Goal: Transaction & Acquisition: Register for event/course

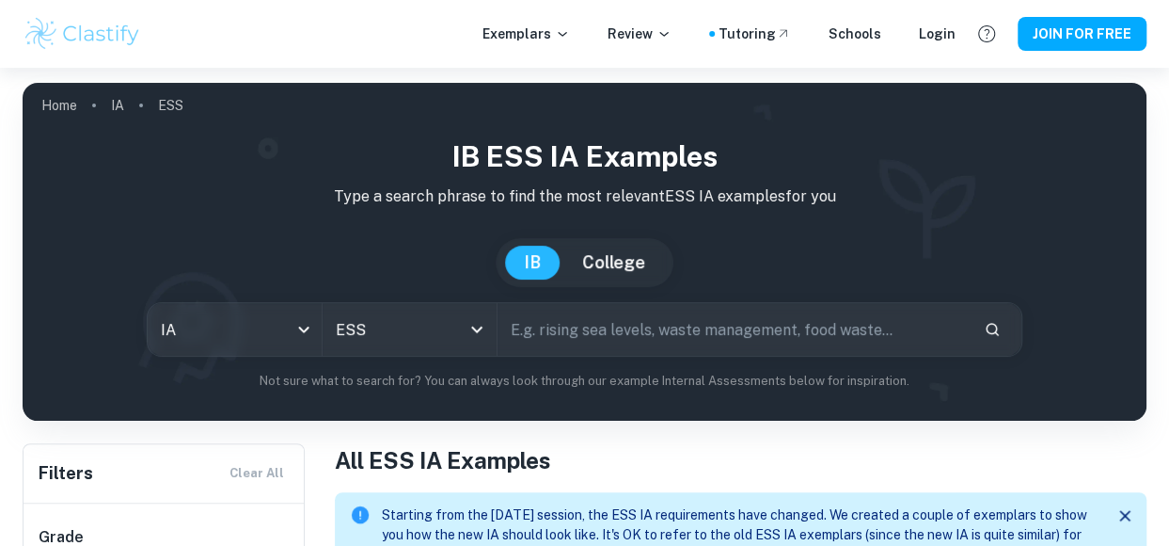
scroll to position [344, 0]
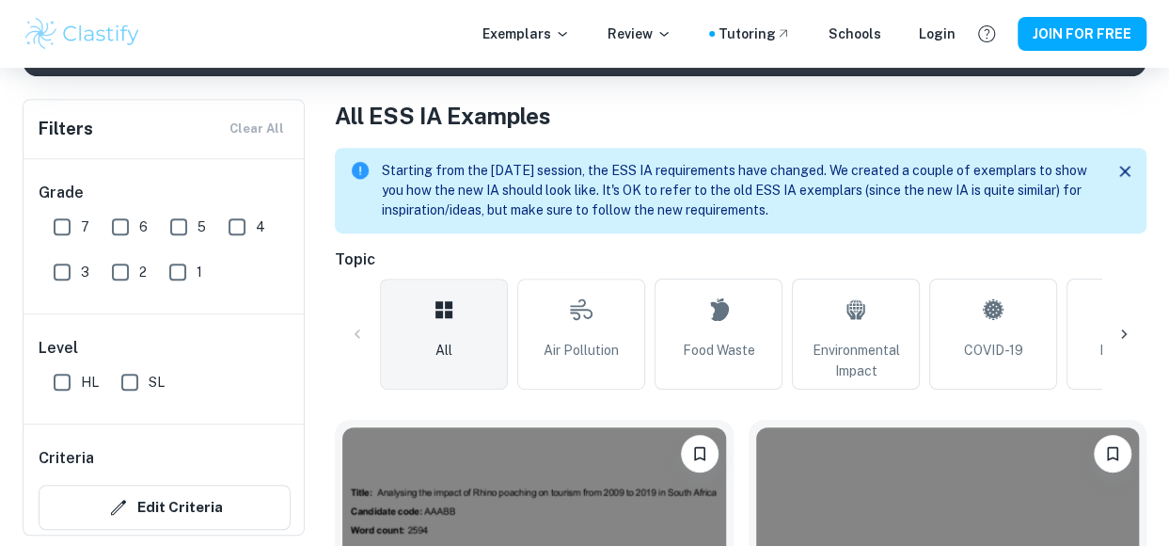
click at [64, 215] on input "7" at bounding box center [62, 227] width 38 height 38
checkbox input "true"
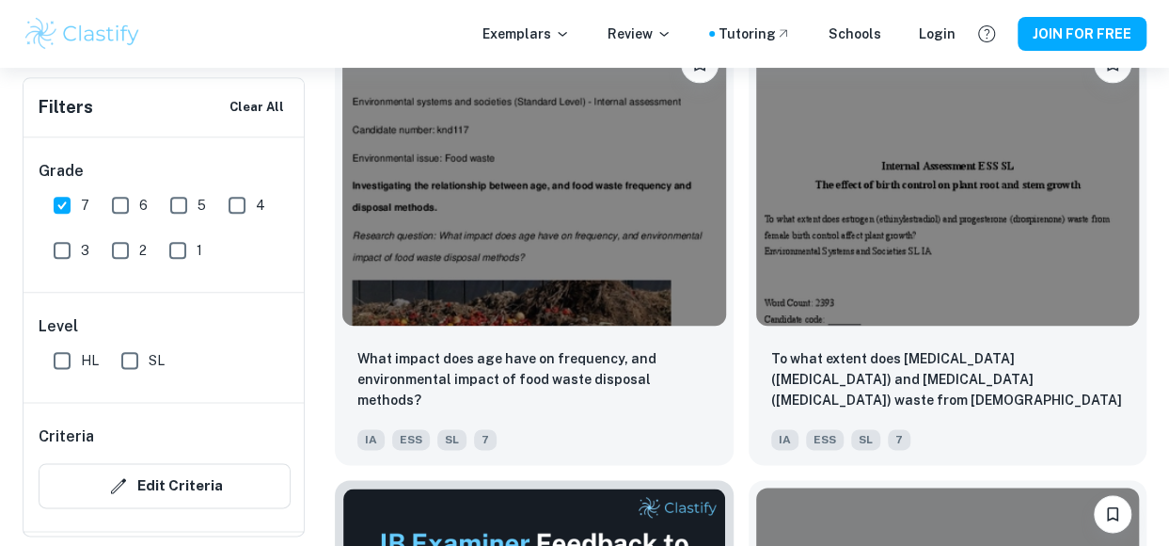
scroll to position [7967, 0]
click at [514, 264] on img at bounding box center [534, 182] width 384 height 288
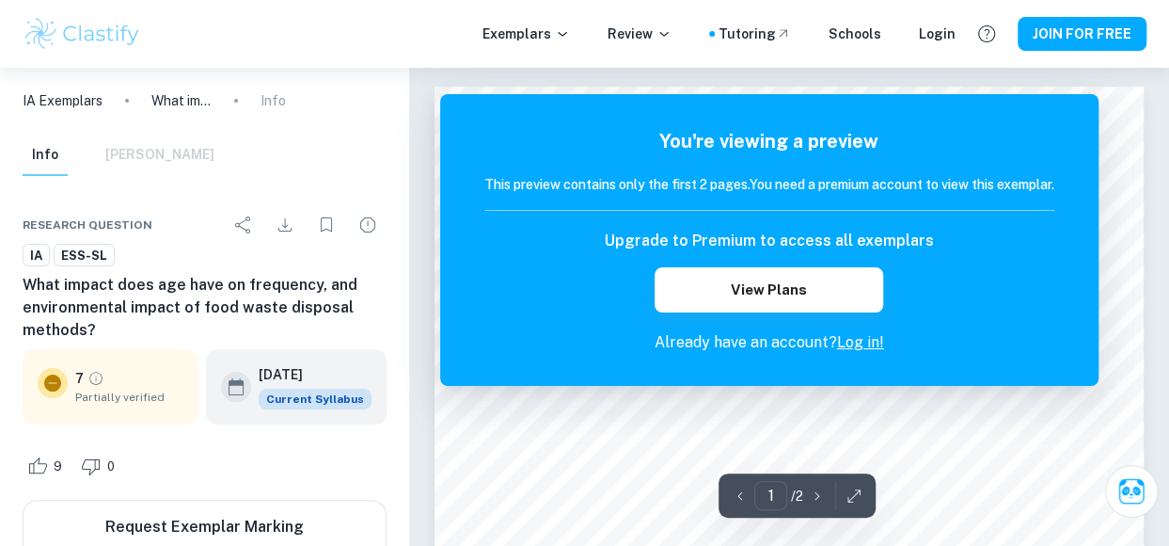
click at [868, 345] on link "Log in!" at bounding box center [860, 342] width 47 height 18
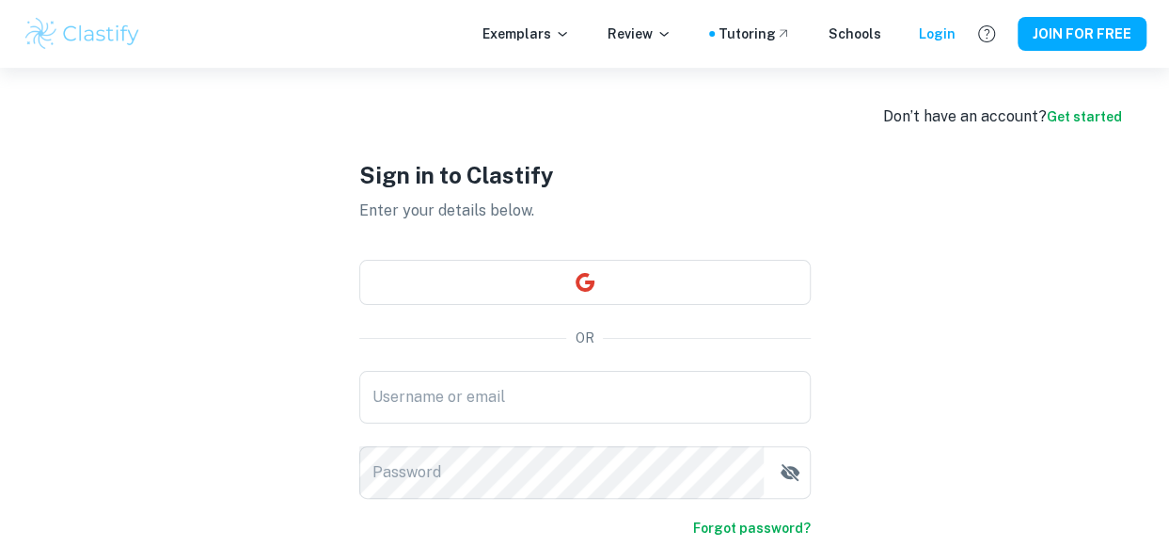
drag, startPoint x: 1090, startPoint y: 34, endPoint x: 865, endPoint y: 174, distance: 264.9
click at [865, 174] on div "Sign in to Clastify Enter your details below. OR Username or email Username or …" at bounding box center [585, 380] width 564 height 625
click at [1090, 32] on button "JOIN FOR FREE" at bounding box center [1082, 34] width 129 height 34
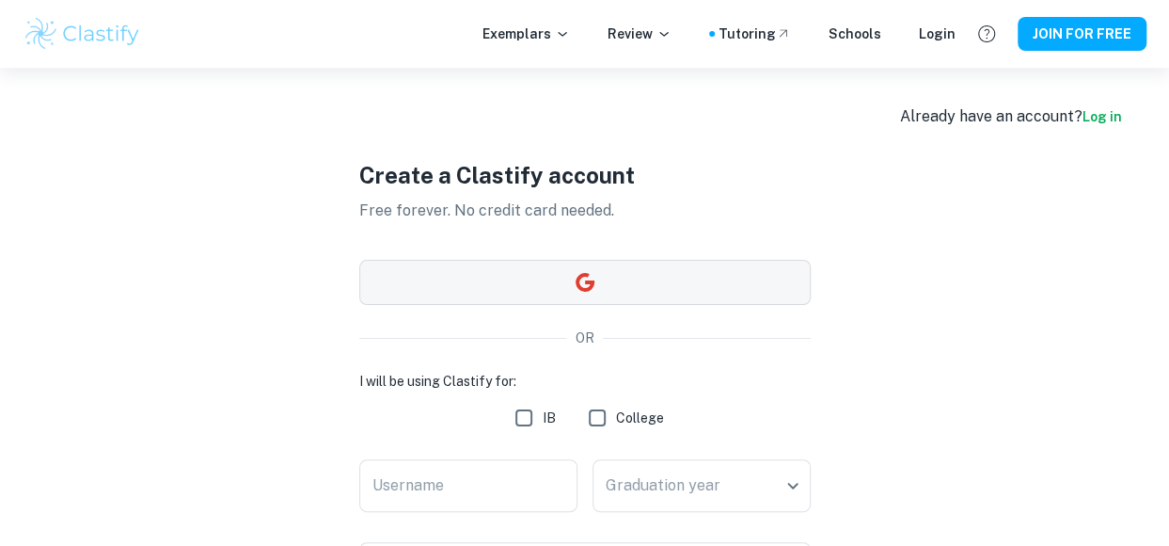
scroll to position [114, 0]
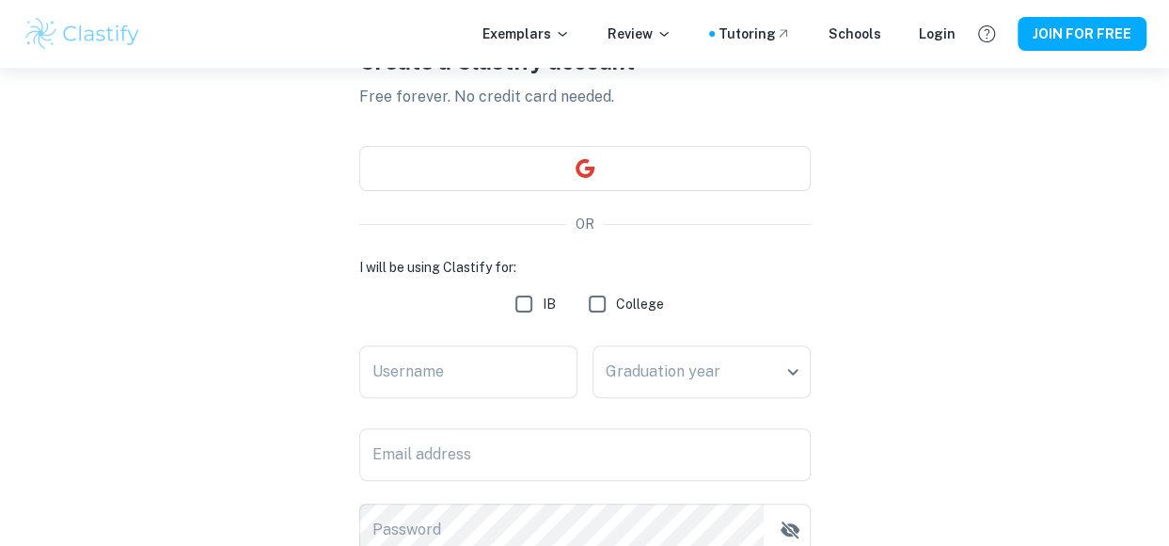
click at [514, 300] on input "IB" at bounding box center [524, 304] width 38 height 38
checkbox input "true"
click at [514, 385] on input "Username" at bounding box center [468, 371] width 218 height 53
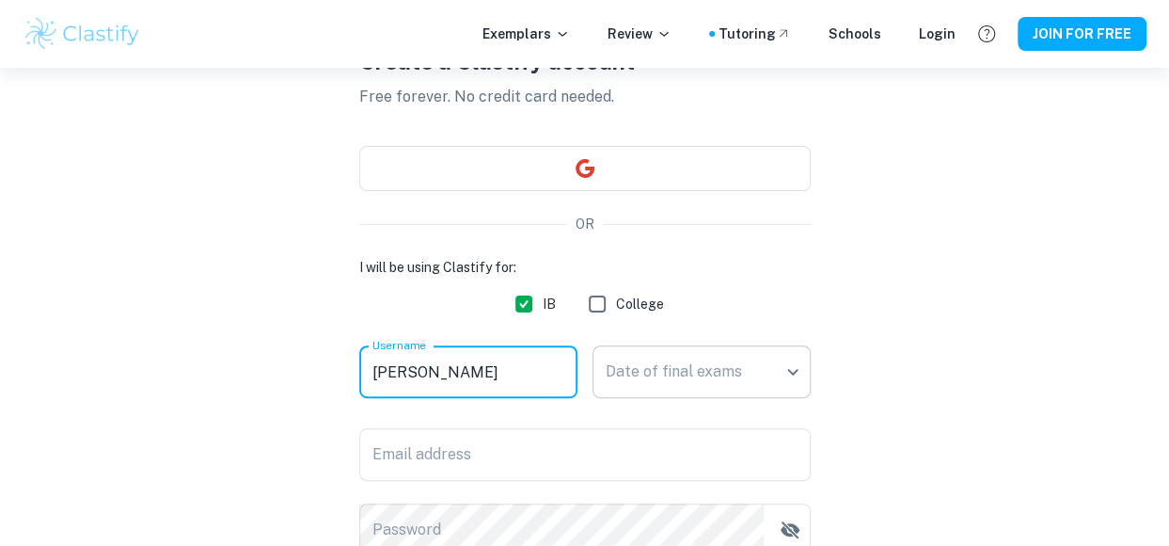
type input "Juškaitė"
click at [671, 383] on body "We value your privacy We use cookies to enhance your browsing experience, serve…" at bounding box center [584, 227] width 1169 height 546
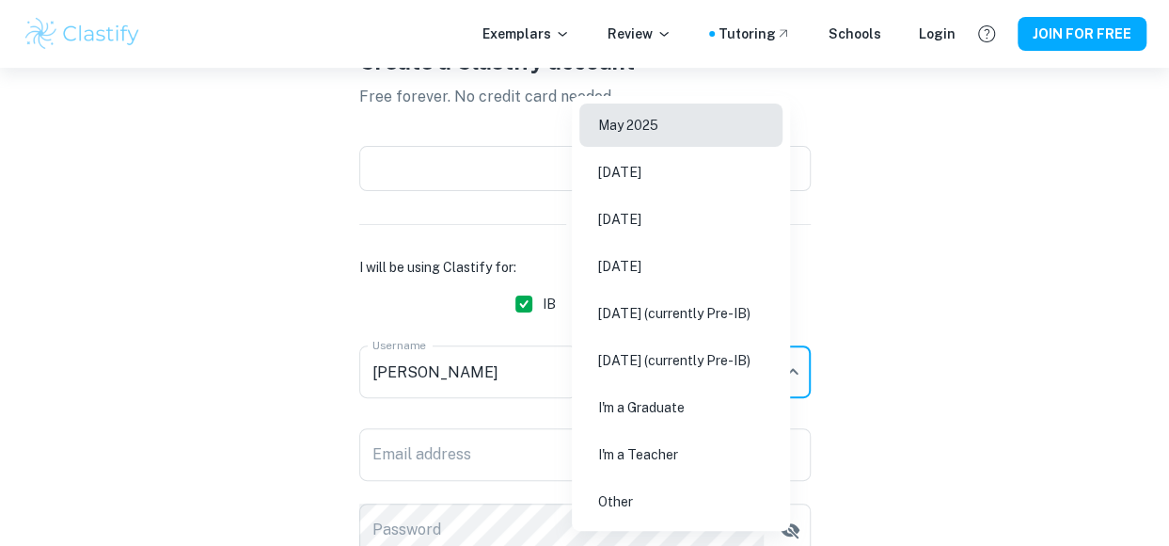
click at [680, 220] on li "May 2026" at bounding box center [680, 219] width 203 height 43
type input "M26"
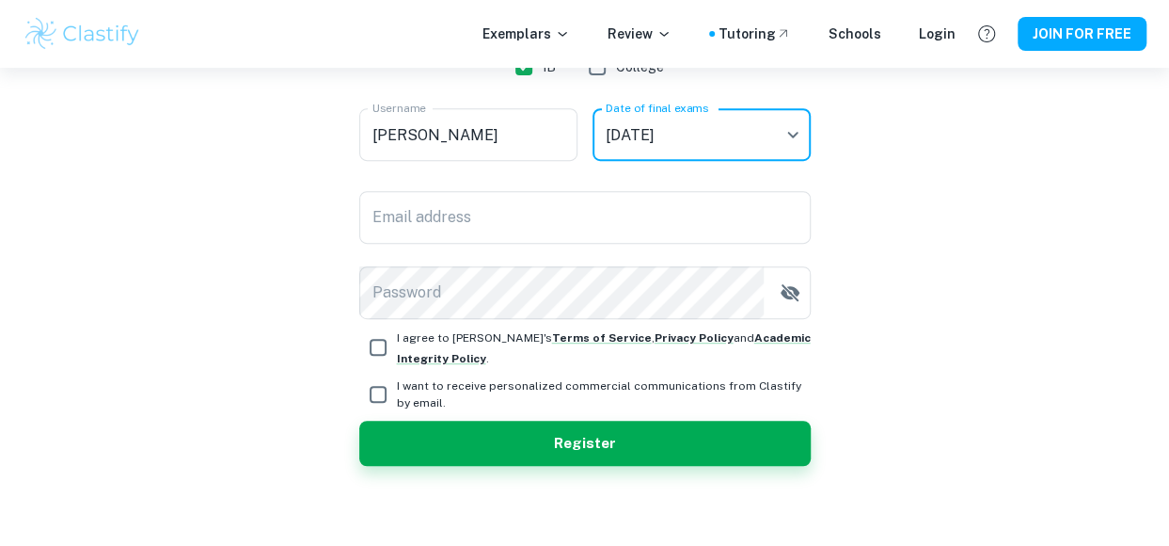
scroll to position [361, 0]
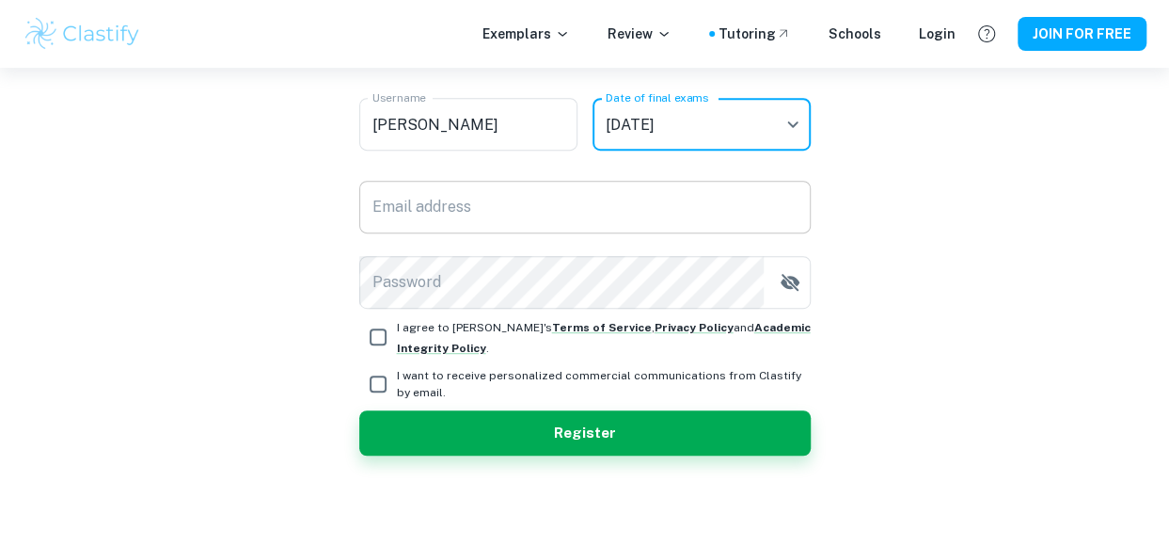
click at [554, 218] on input "Email address" at bounding box center [584, 207] width 451 height 53
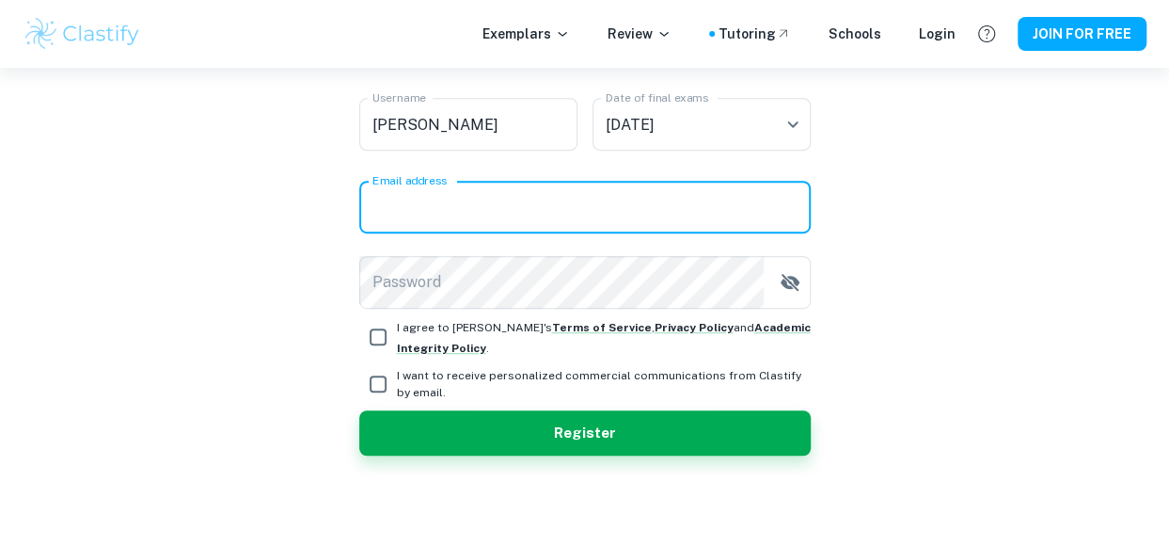
type input "kristinajusk28@gmail.com"
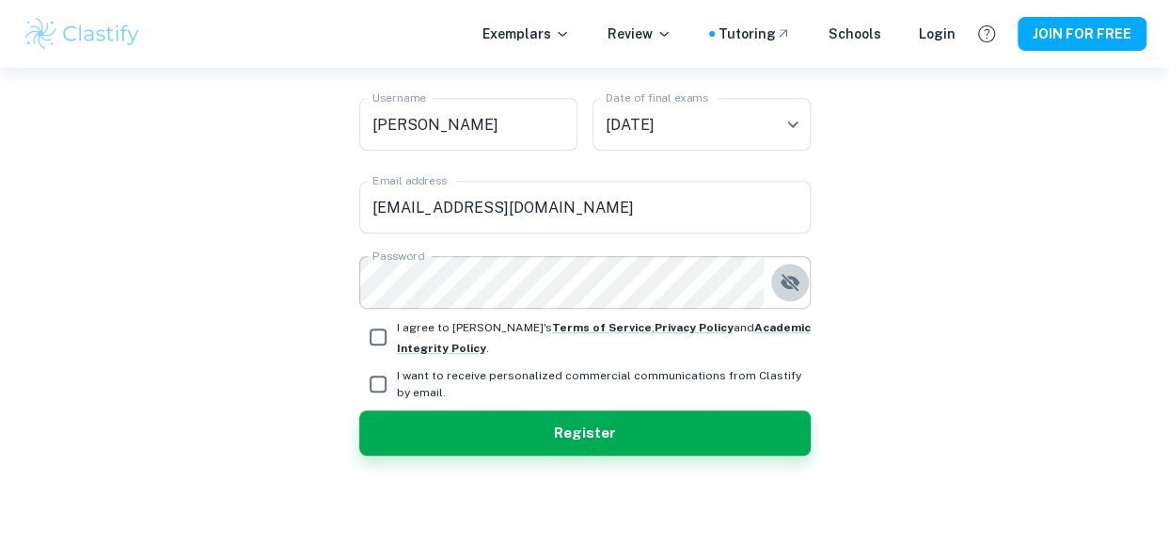
click at [788, 283] on icon "button" at bounding box center [790, 282] width 23 height 23
click at [378, 335] on input "I agree to Clastify's Terms of Service , Privacy Policy and Academic Integrity …" at bounding box center [378, 337] width 38 height 38
checkbox input "true"
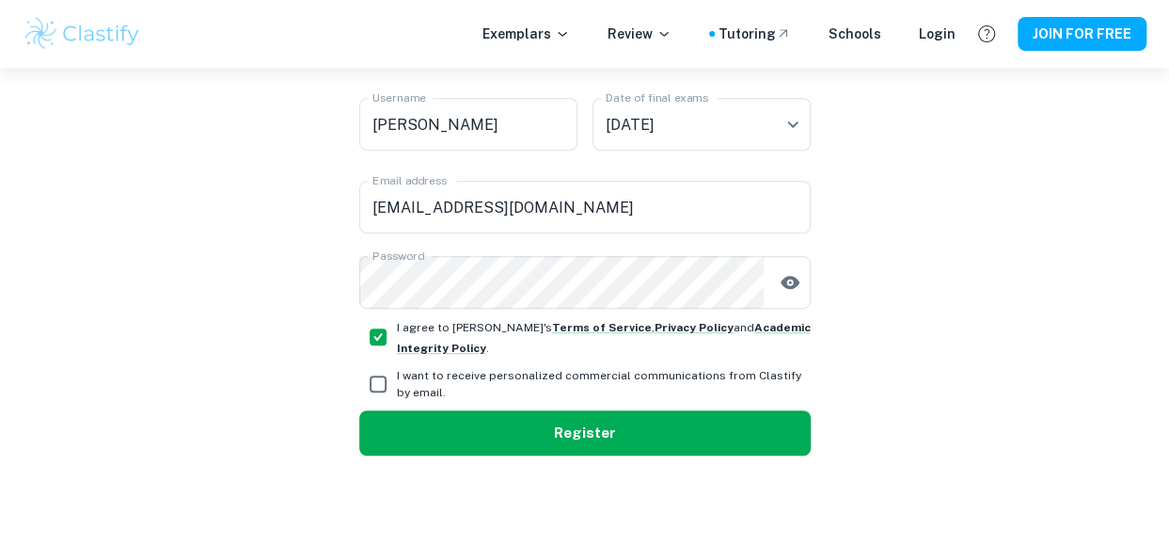
click at [418, 417] on button "Register" at bounding box center [584, 432] width 451 height 45
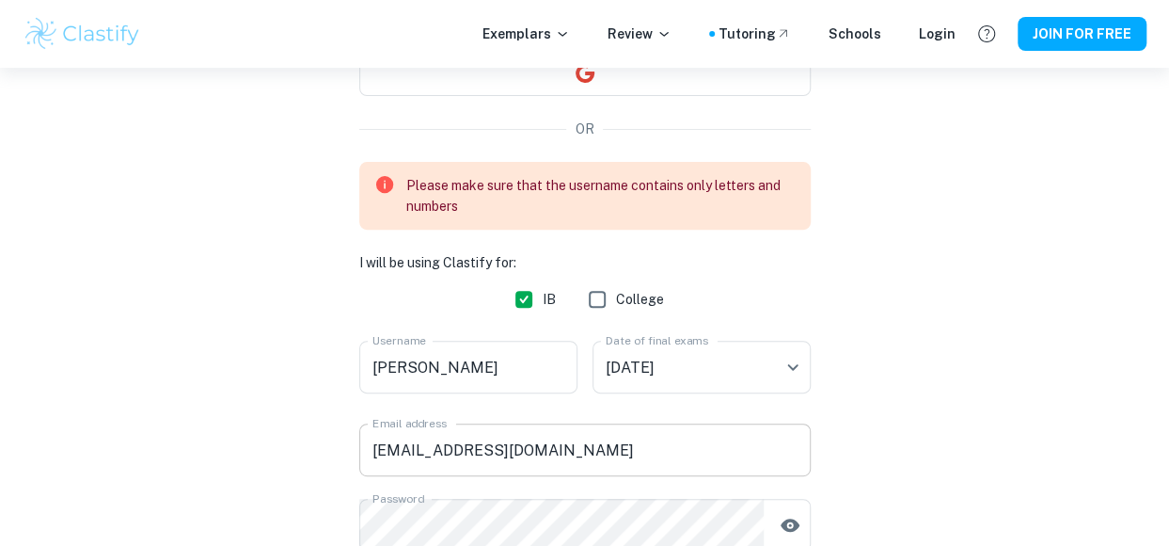
scroll to position [208, 0]
click at [504, 373] on input "Juškaitė" at bounding box center [468, 367] width 218 height 53
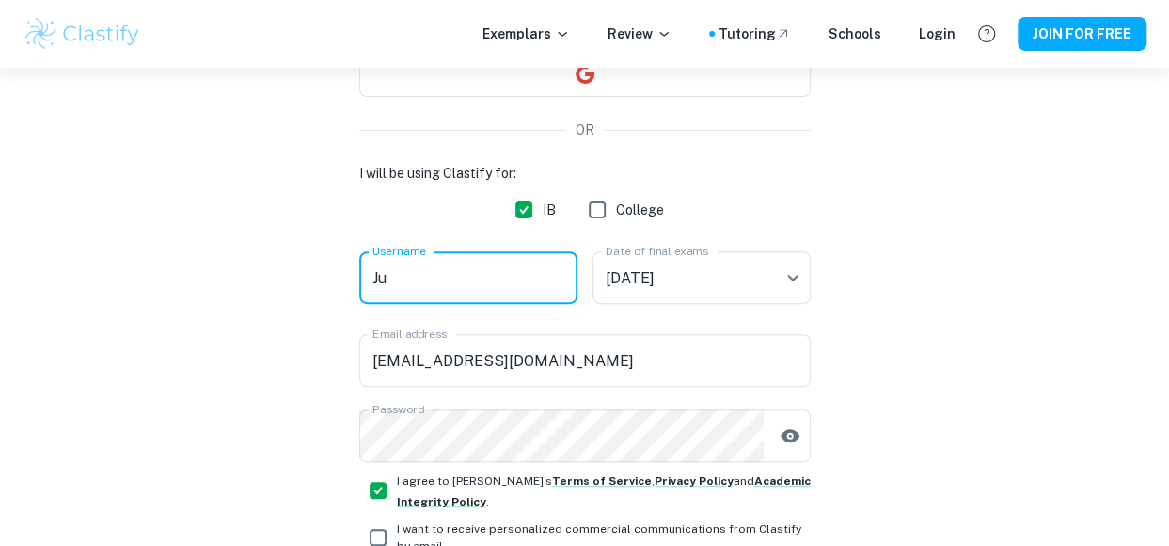
type input "J"
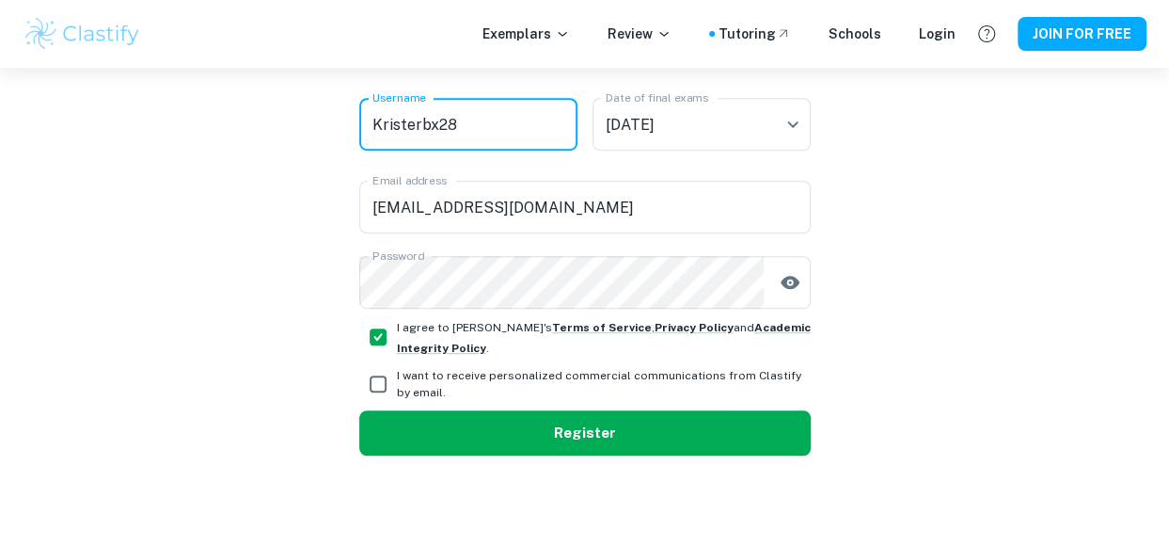
type input "Kristerbx28"
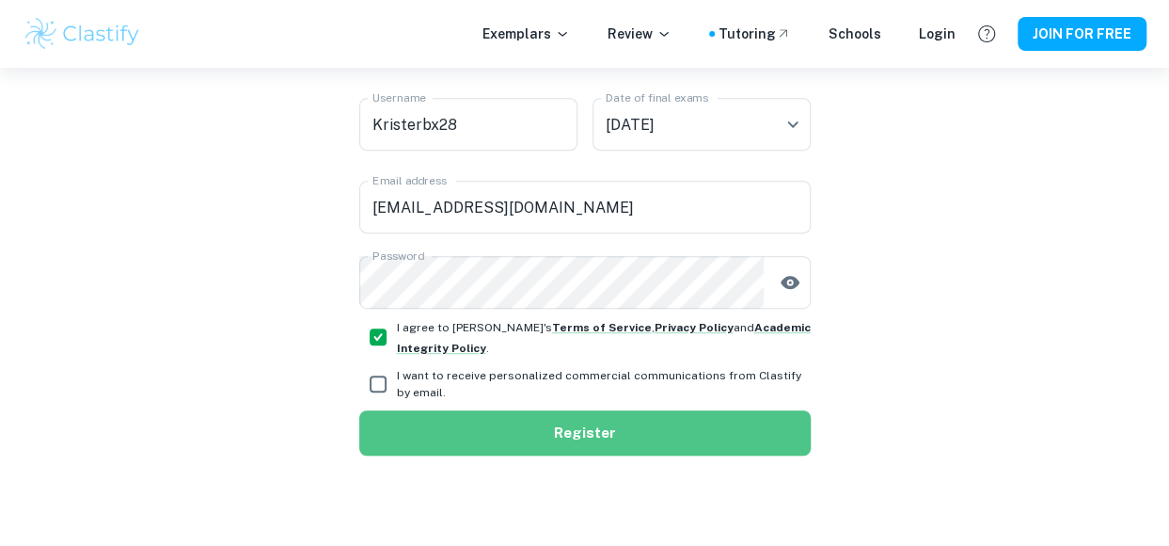
click at [605, 443] on button "Register" at bounding box center [584, 432] width 451 height 45
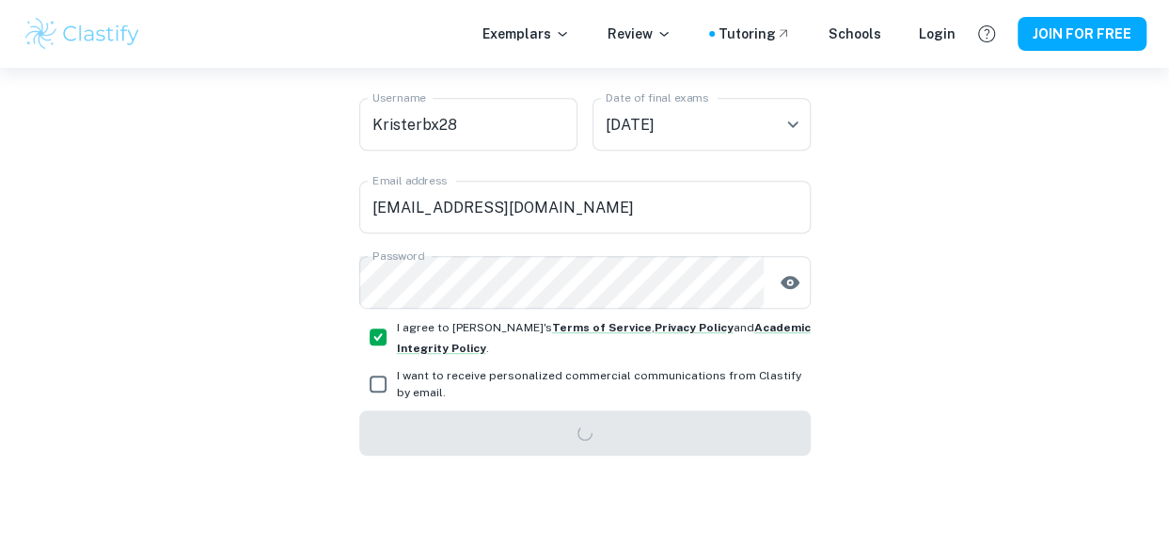
scroll to position [68, 0]
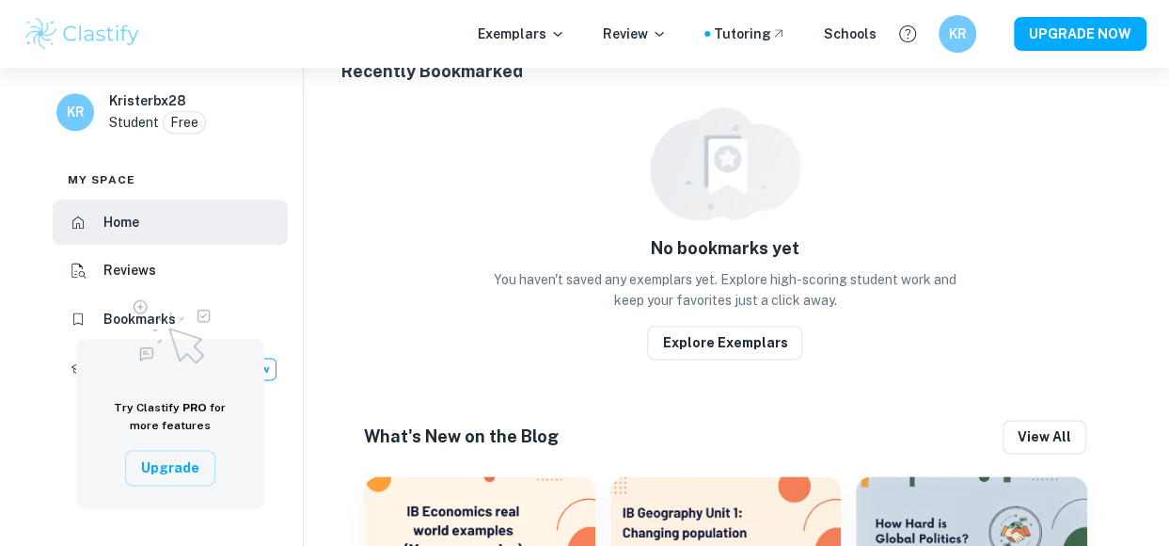
scroll to position [1211, 0]
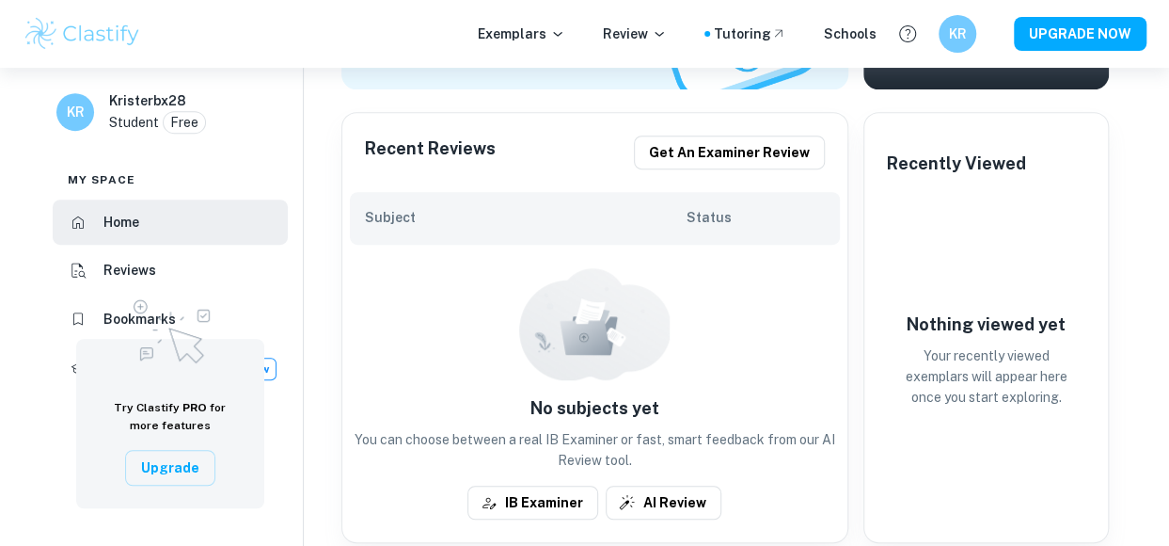
scroll to position [395, 0]
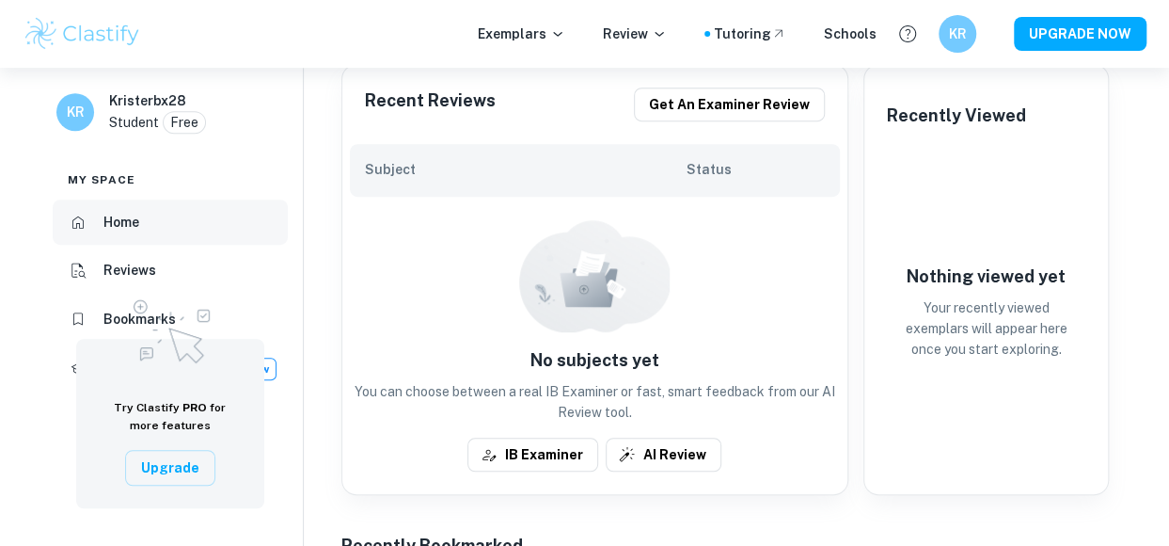
click at [218, 218] on li "Home" at bounding box center [170, 221] width 235 height 45
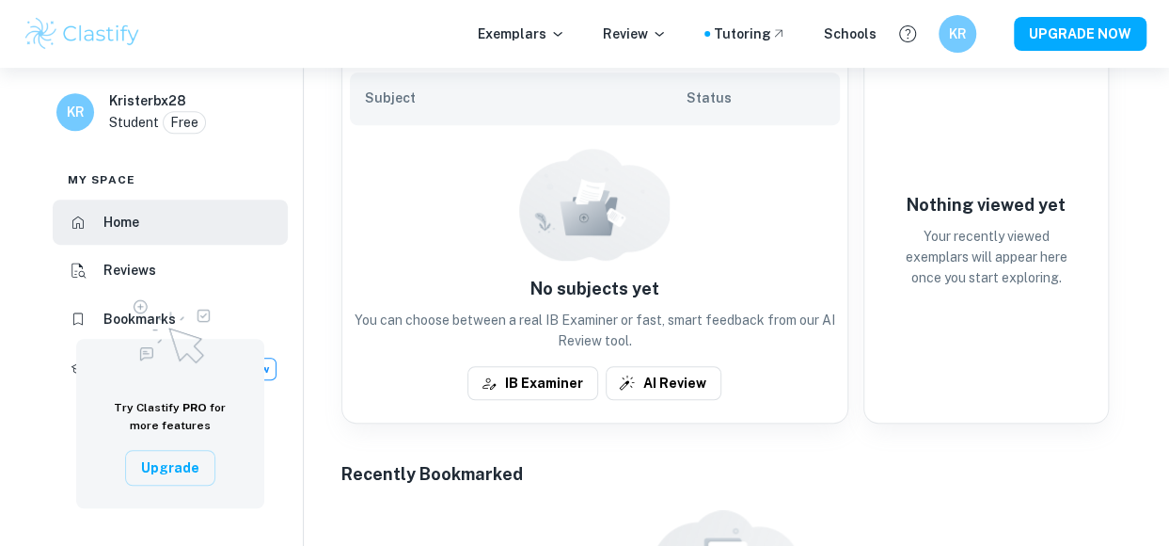
scroll to position [489, 0]
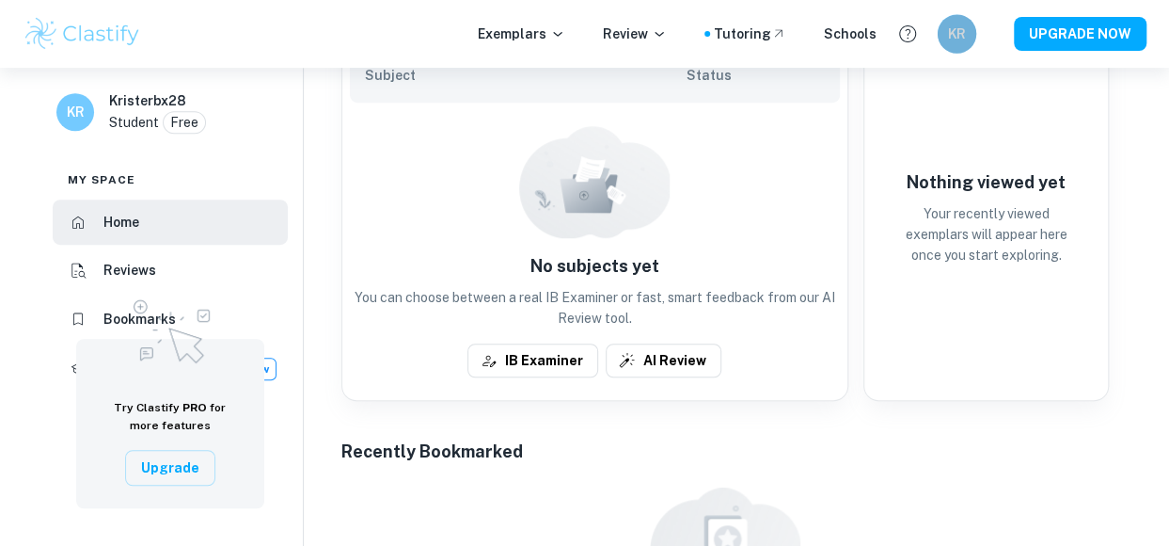
click at [962, 39] on h6 "KR" at bounding box center [956, 35] width 23 height 22
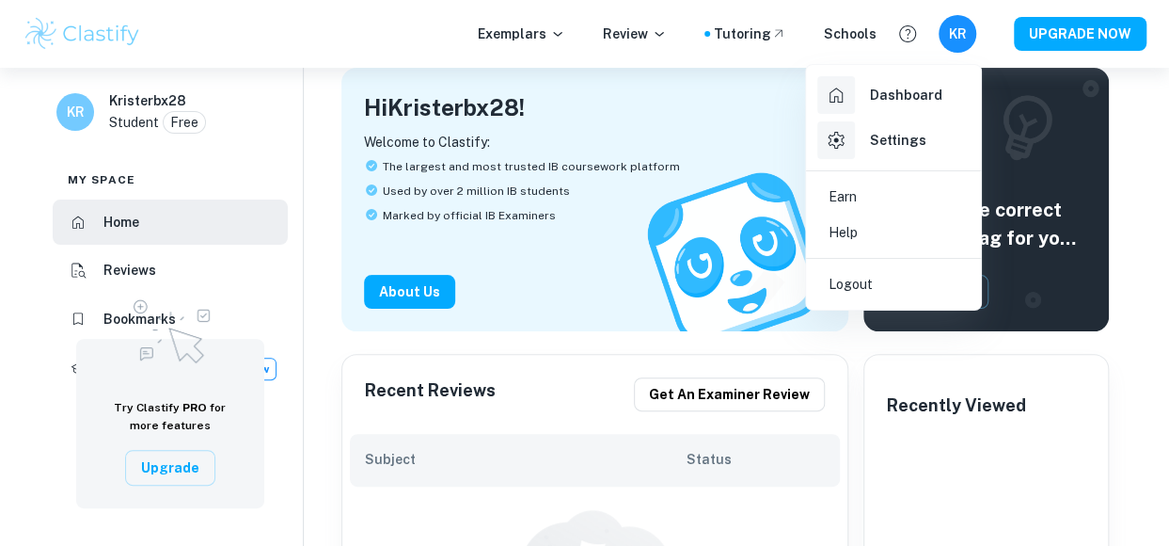
scroll to position [0, 0]
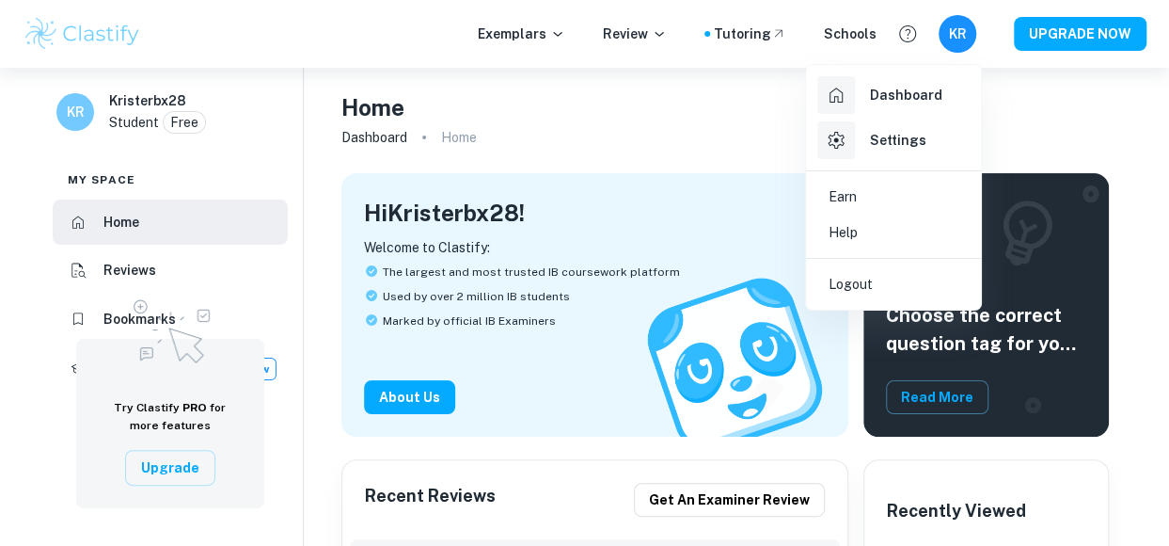
click at [657, 155] on div at bounding box center [584, 273] width 1169 height 546
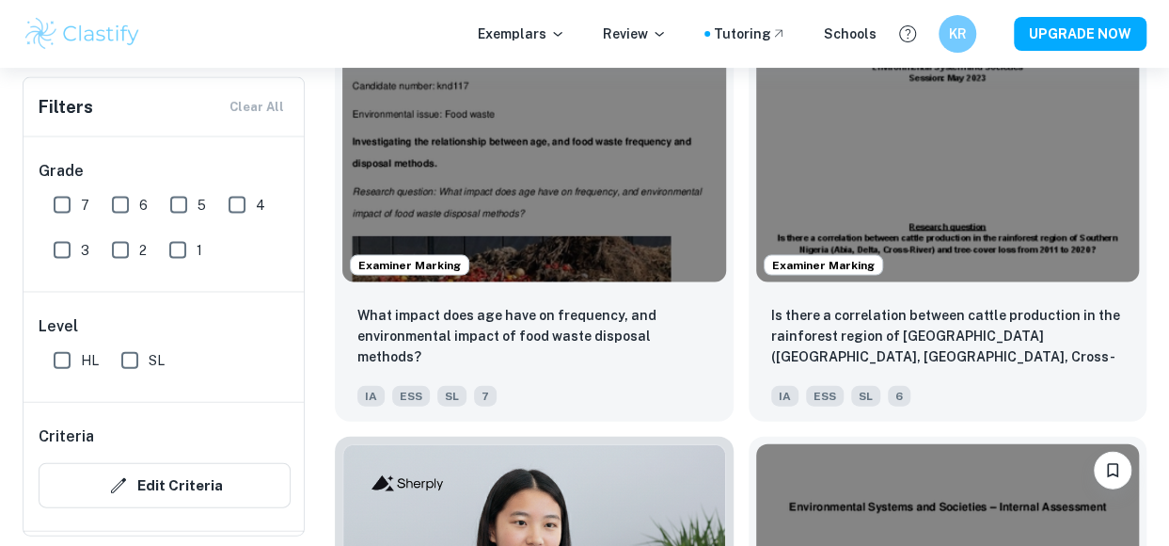
scroll to position [8750, 0]
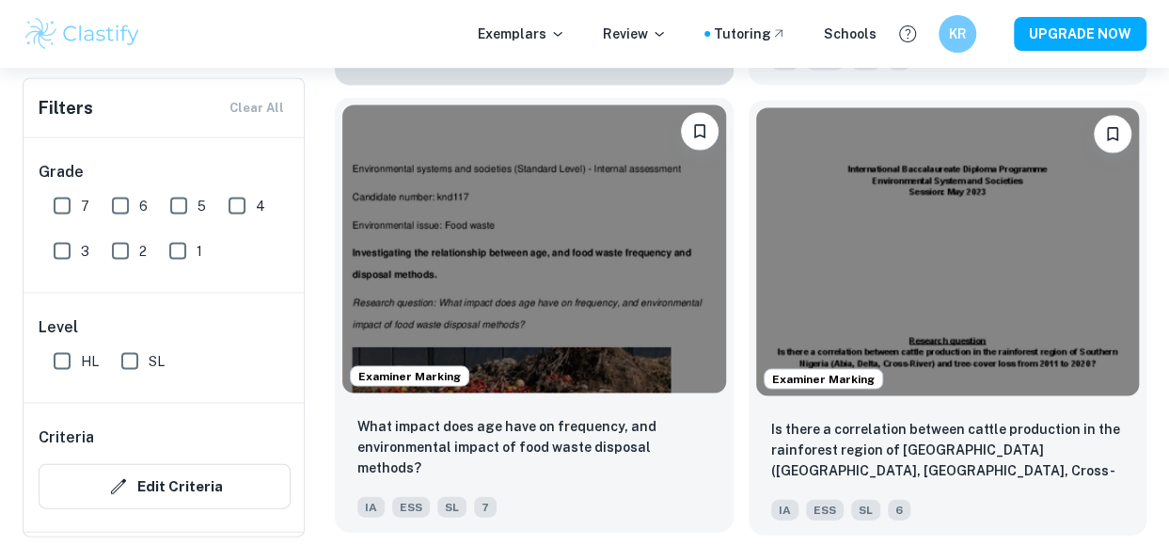
click at [541, 277] on img at bounding box center [534, 248] width 384 height 288
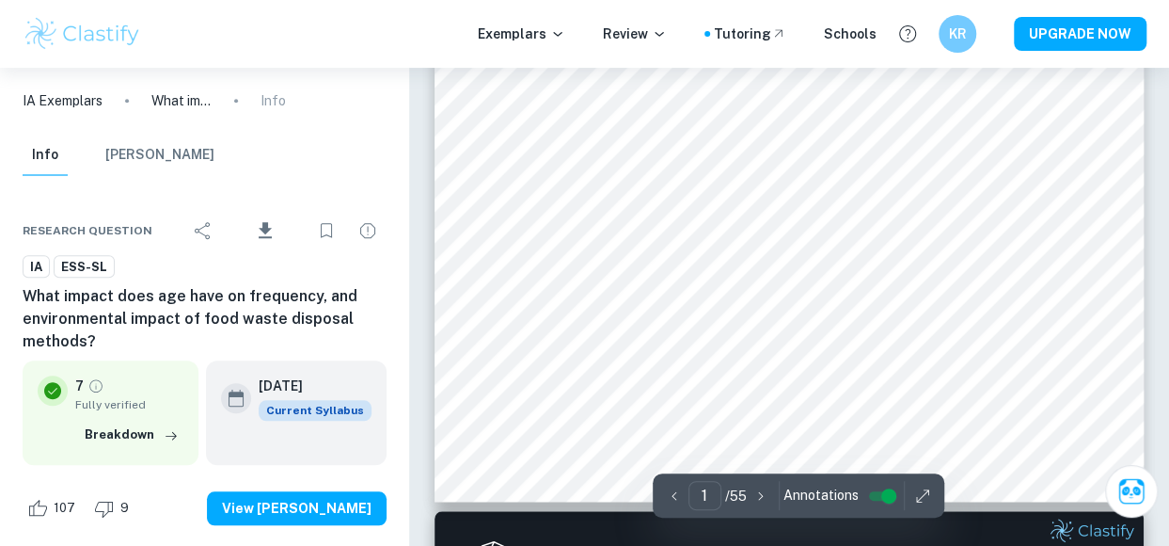
scroll to position [590, 0]
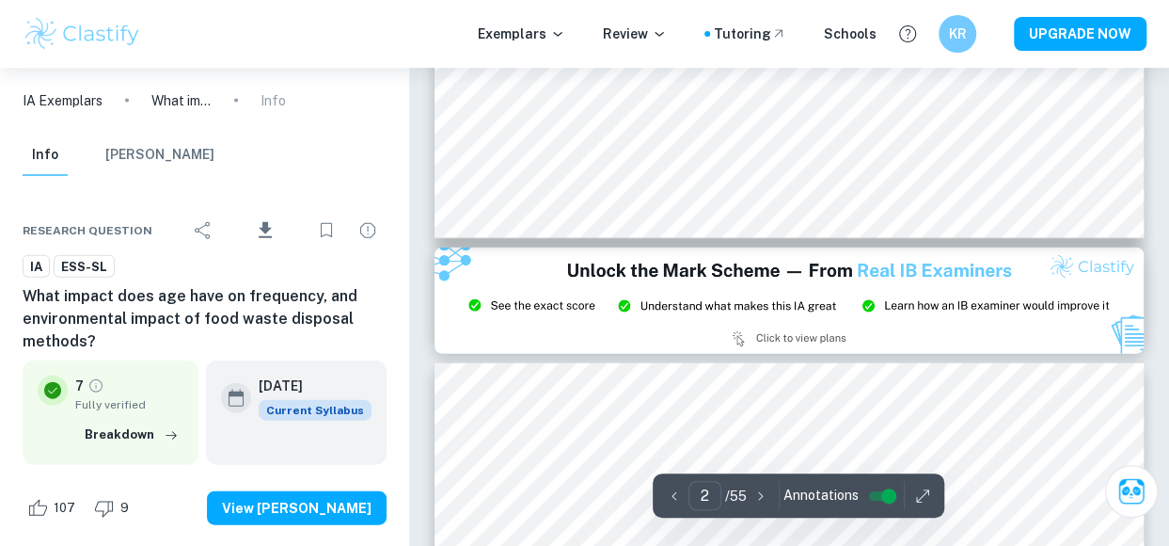
type input "3"
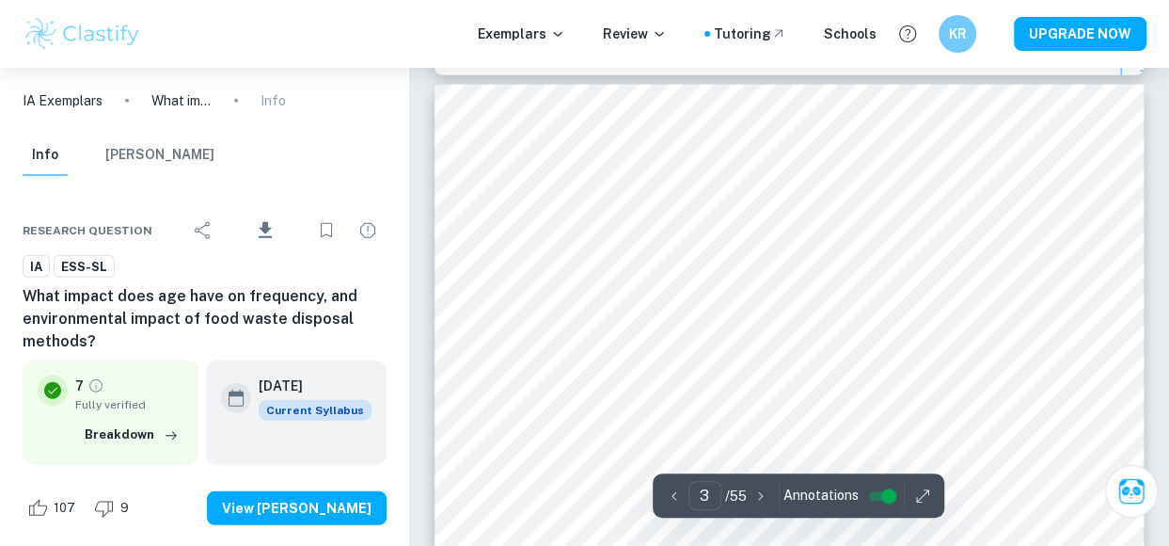
scroll to position [2260, 0]
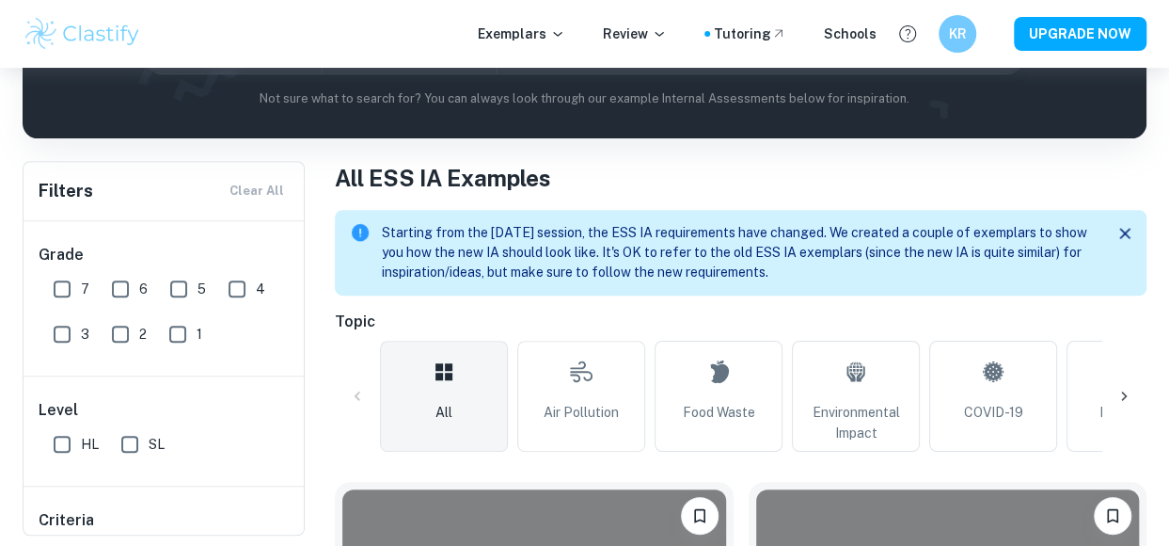
scroll to position [396, 0]
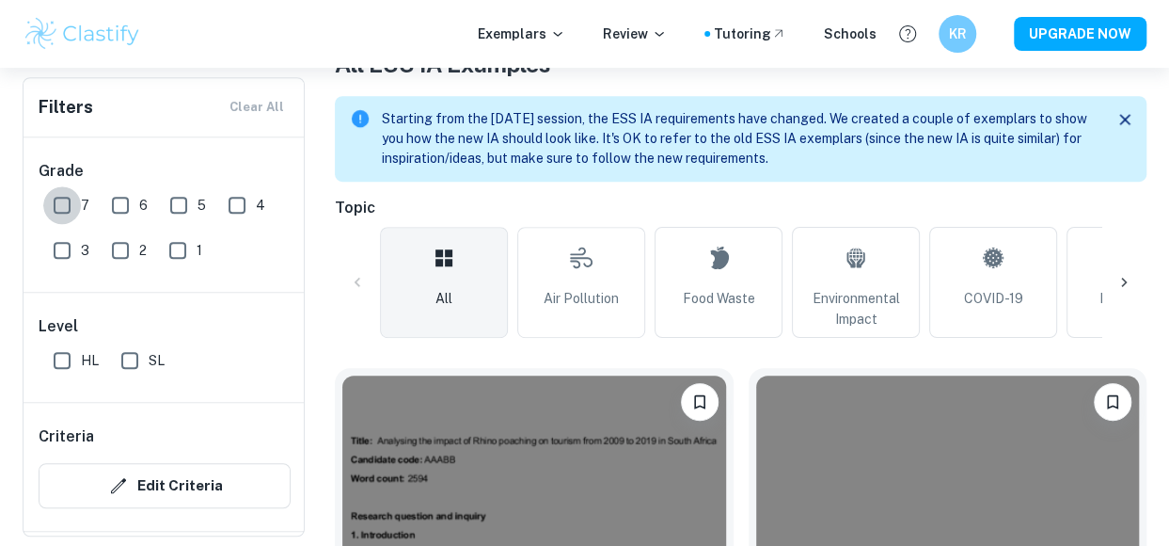
click at [54, 203] on input "7" at bounding box center [62, 205] width 38 height 38
checkbox input "true"
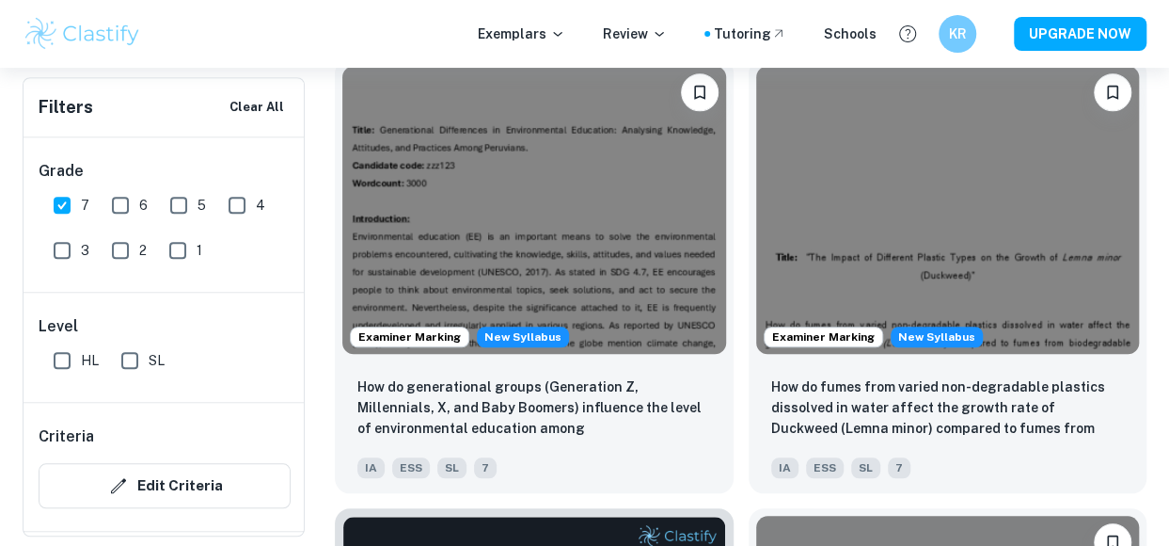
scroll to position [752, 0]
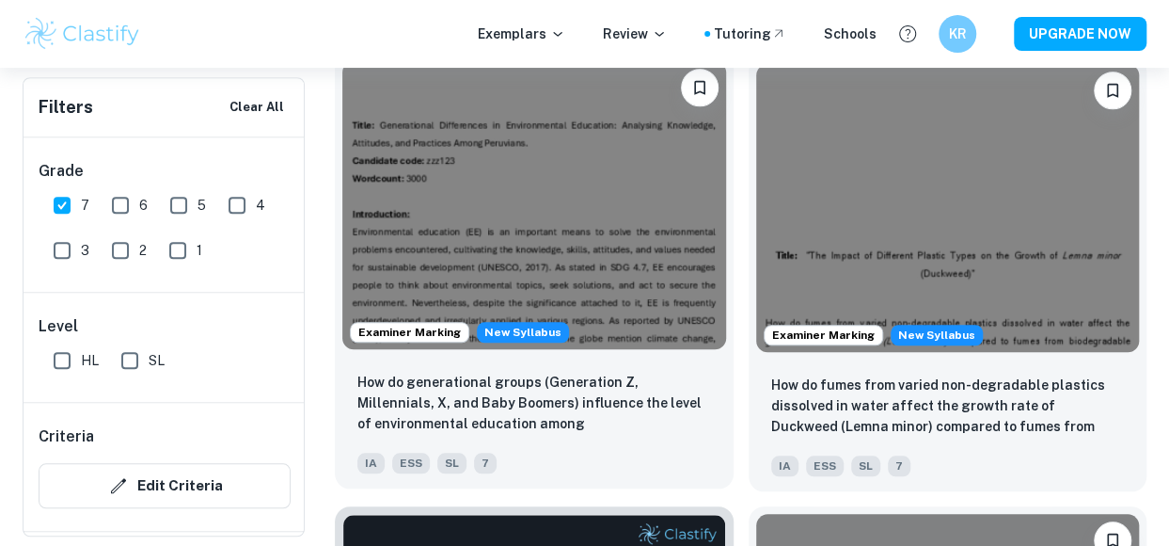
click at [510, 251] on img at bounding box center [534, 205] width 384 height 288
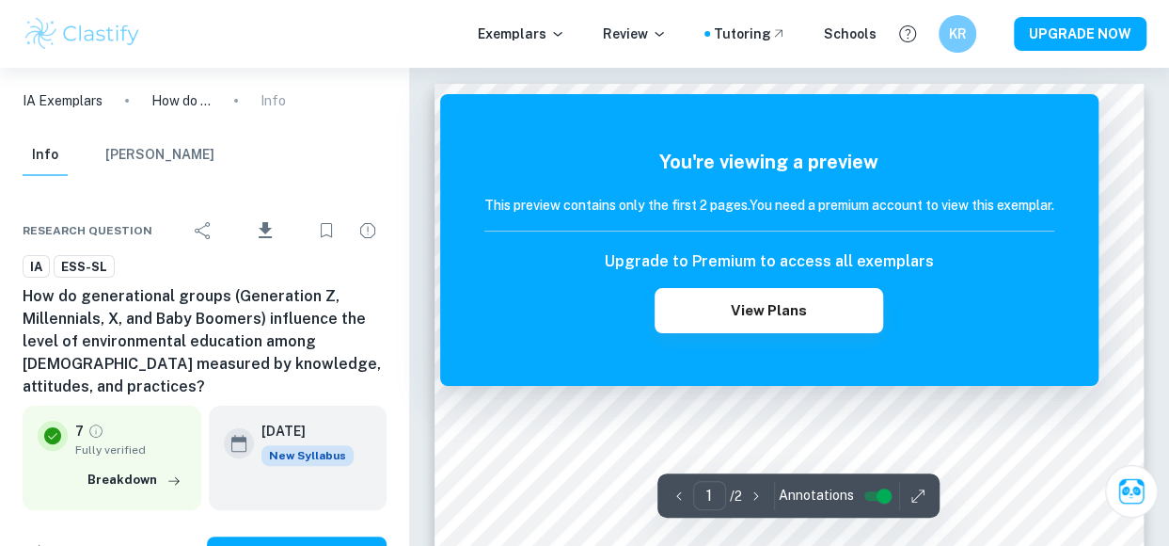
scroll to position [71, 0]
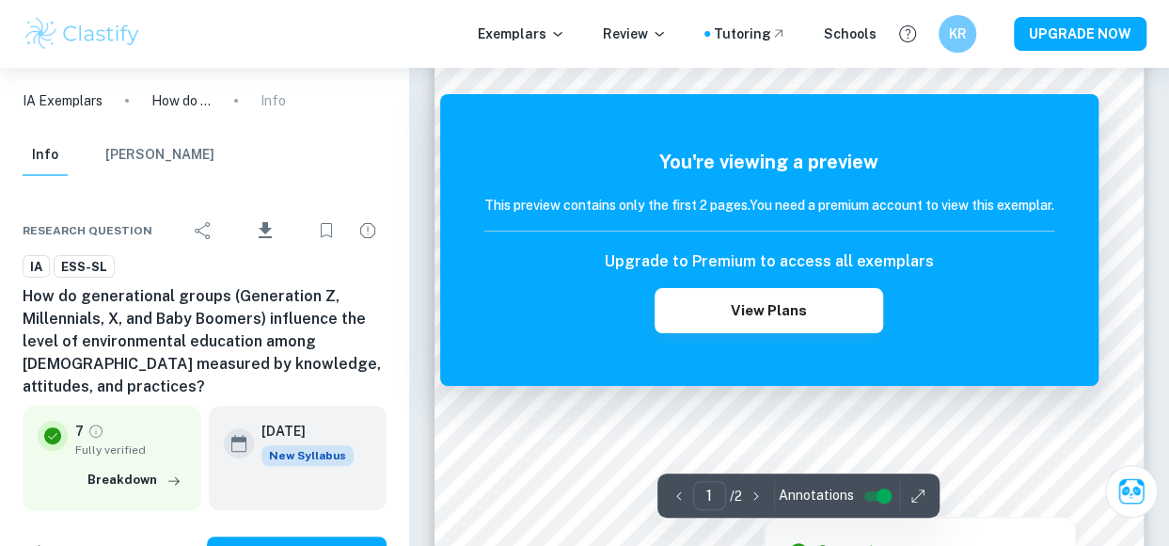
click at [559, 436] on div at bounding box center [789, 426] width 538 height 38
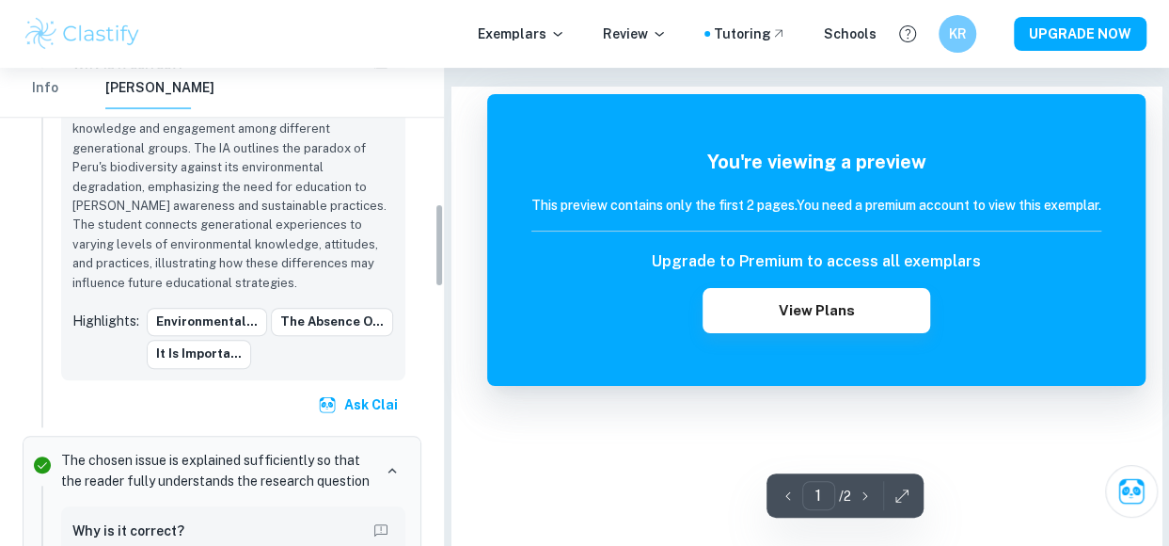
scroll to position [771, 0]
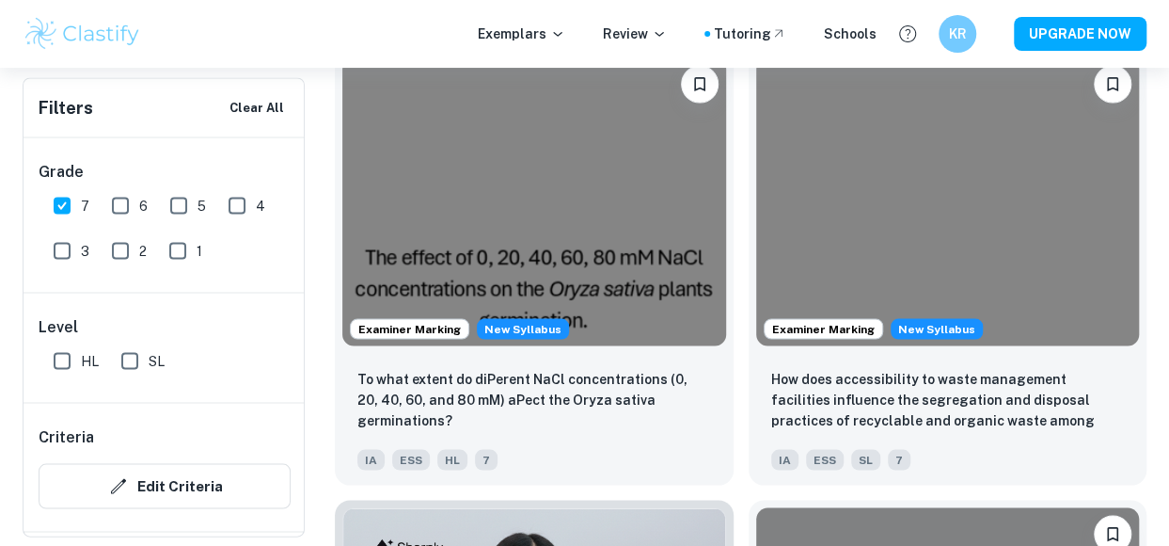
scroll to position [1657, 0]
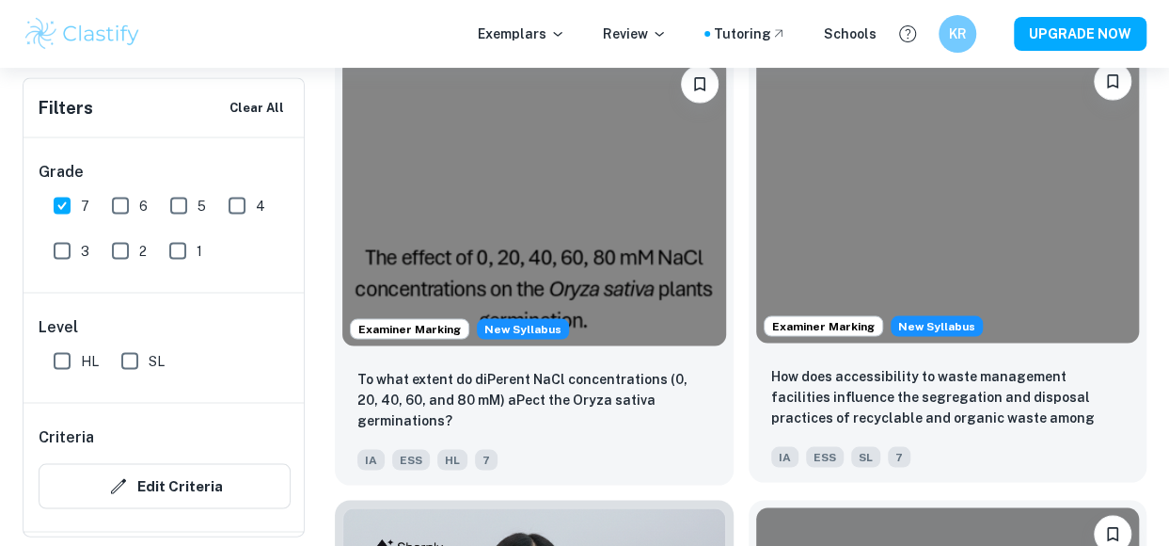
click at [873, 255] on img at bounding box center [948, 199] width 384 height 288
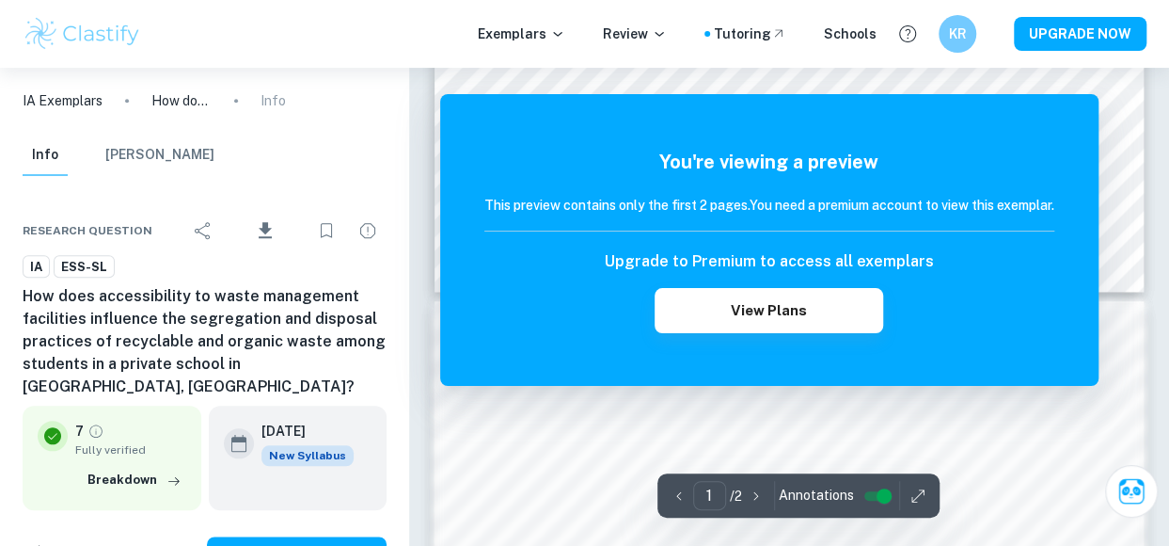
scroll to position [824, 0]
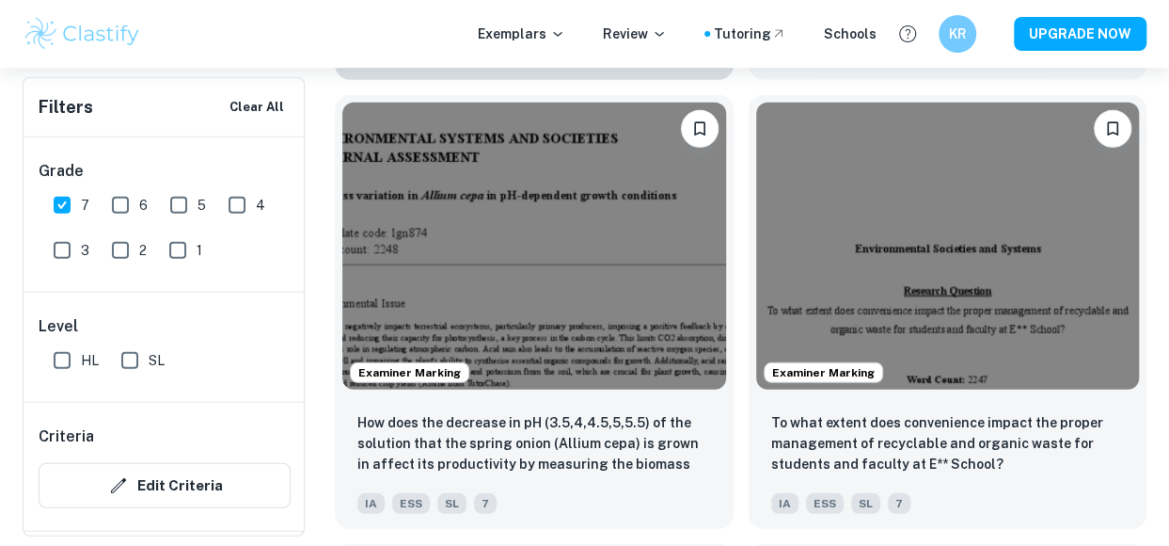
scroll to position [2512, 0]
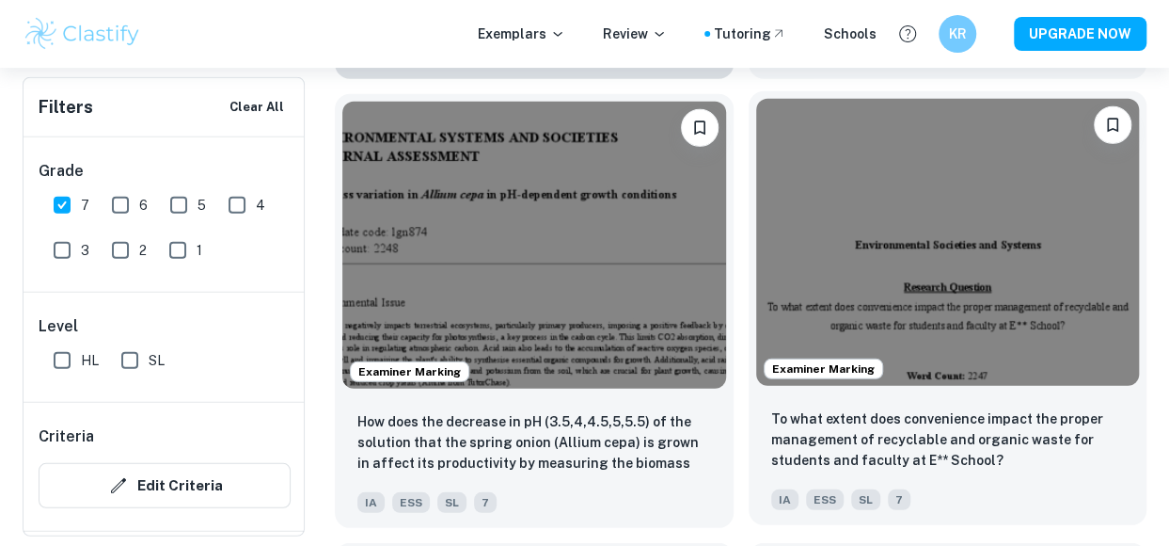
click at [820, 244] on img at bounding box center [948, 243] width 384 height 288
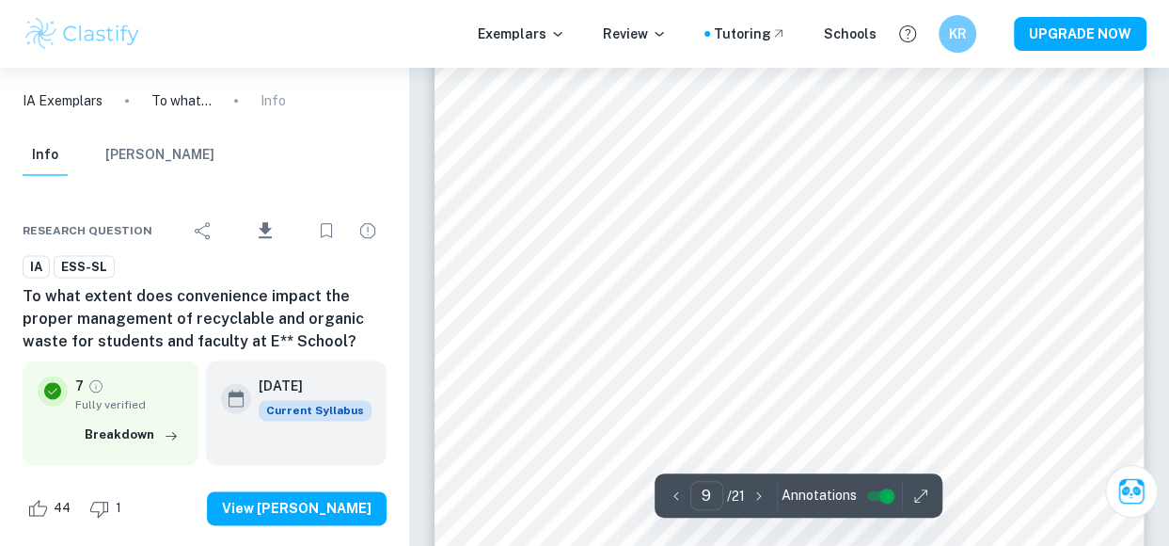
scroll to position [8081, 0]
type input "1"
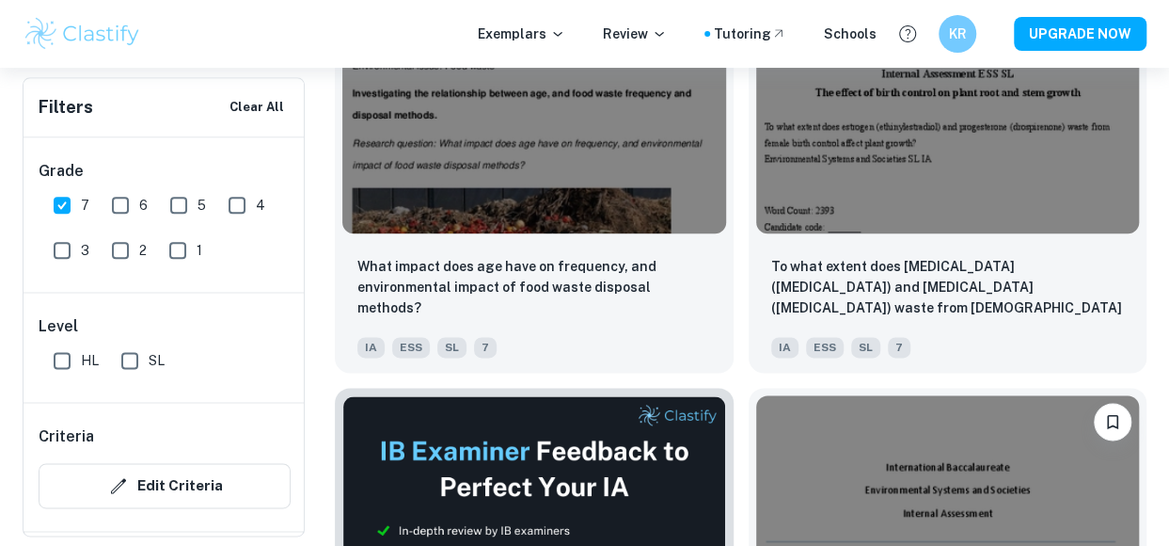
scroll to position [8173, 0]
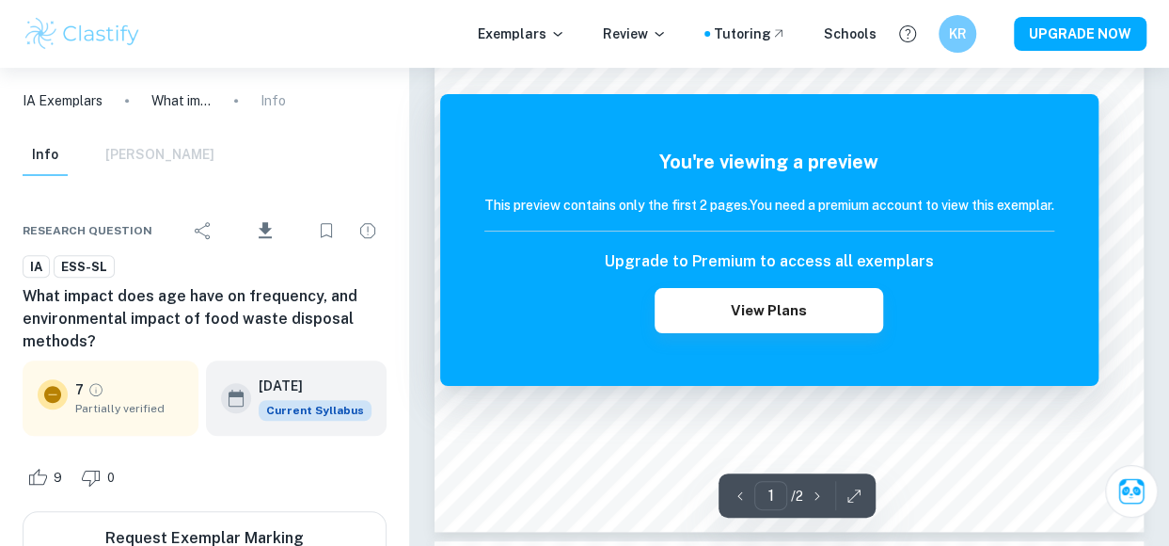
scroll to position [860, 0]
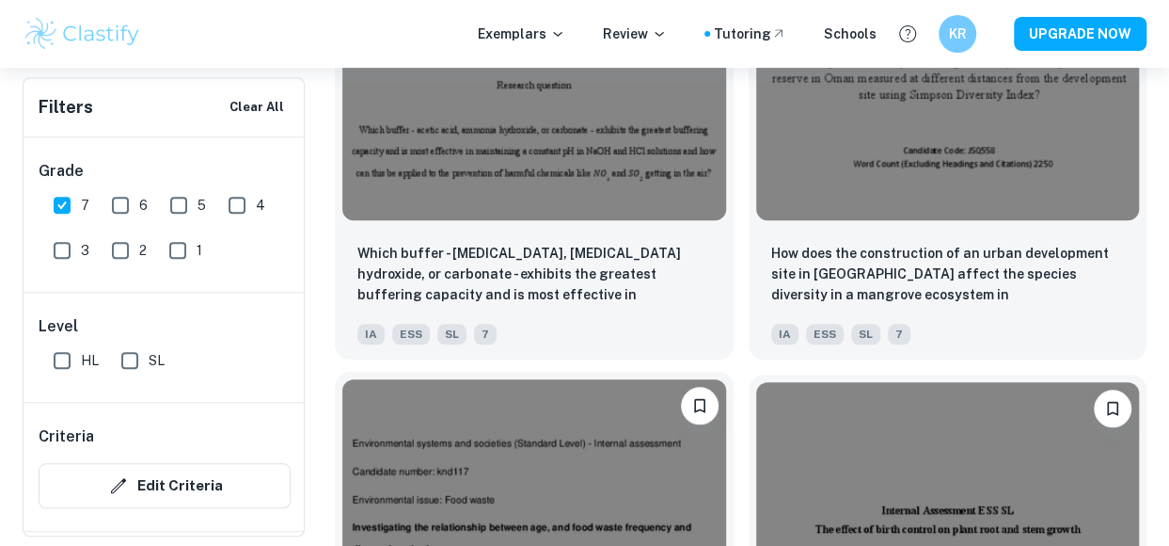
scroll to position [7489, 0]
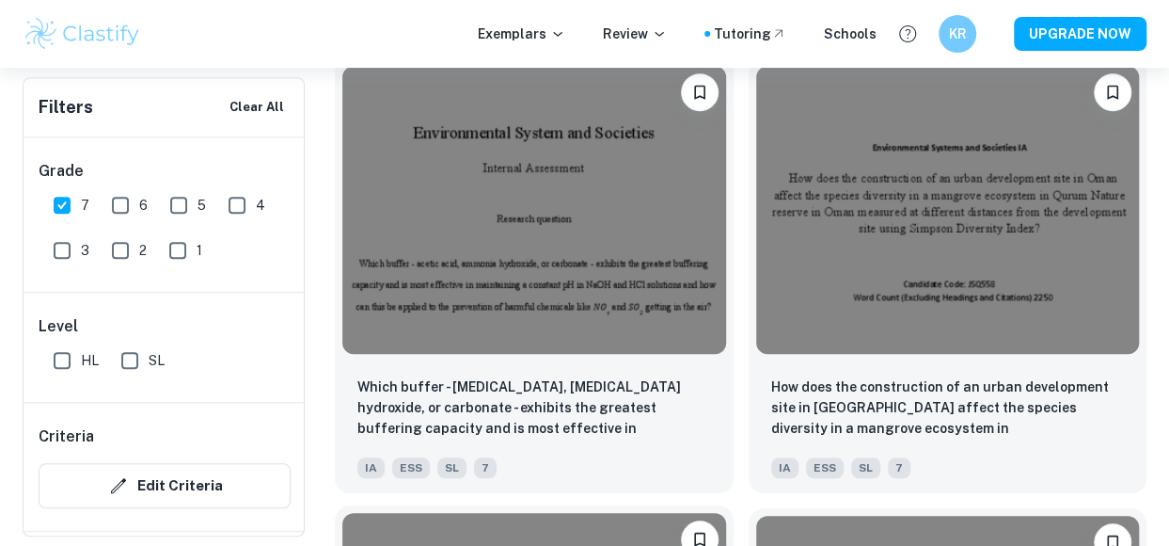
click at [626, 235] on img at bounding box center [534, 210] width 384 height 288
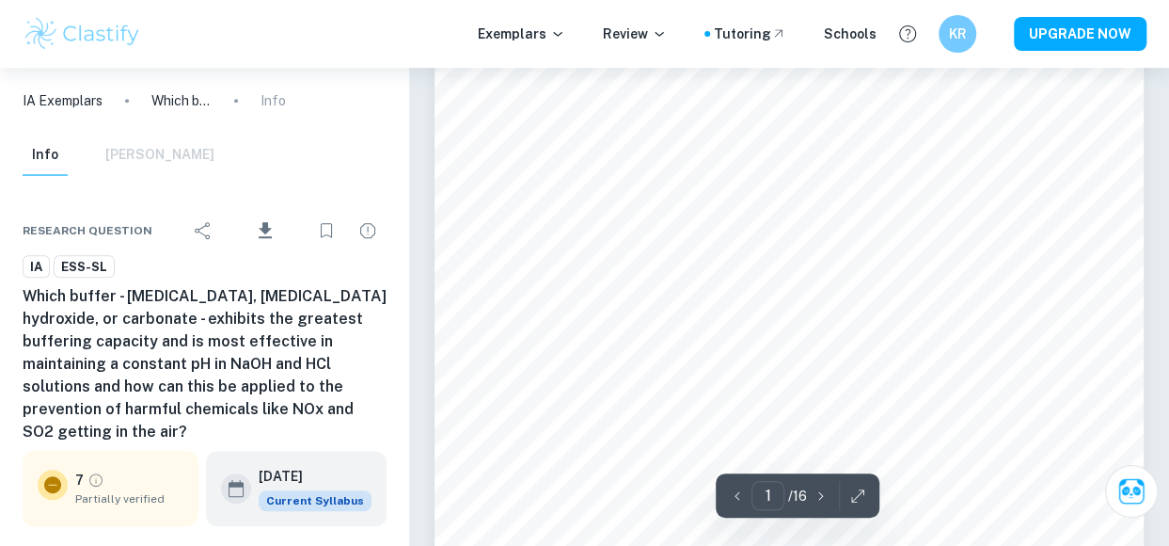
scroll to position [500, 0]
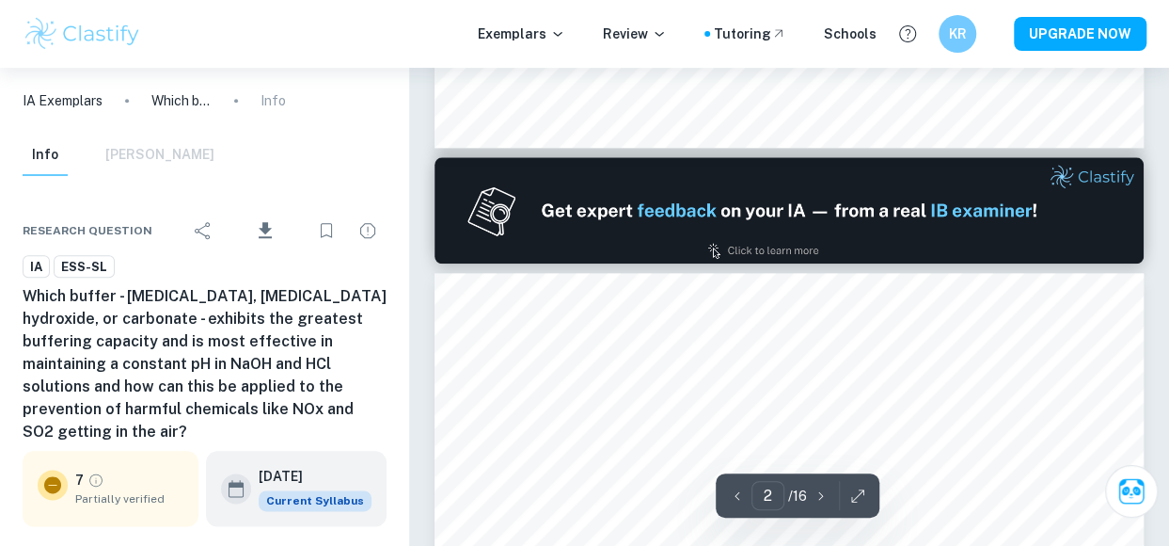
type input "2"
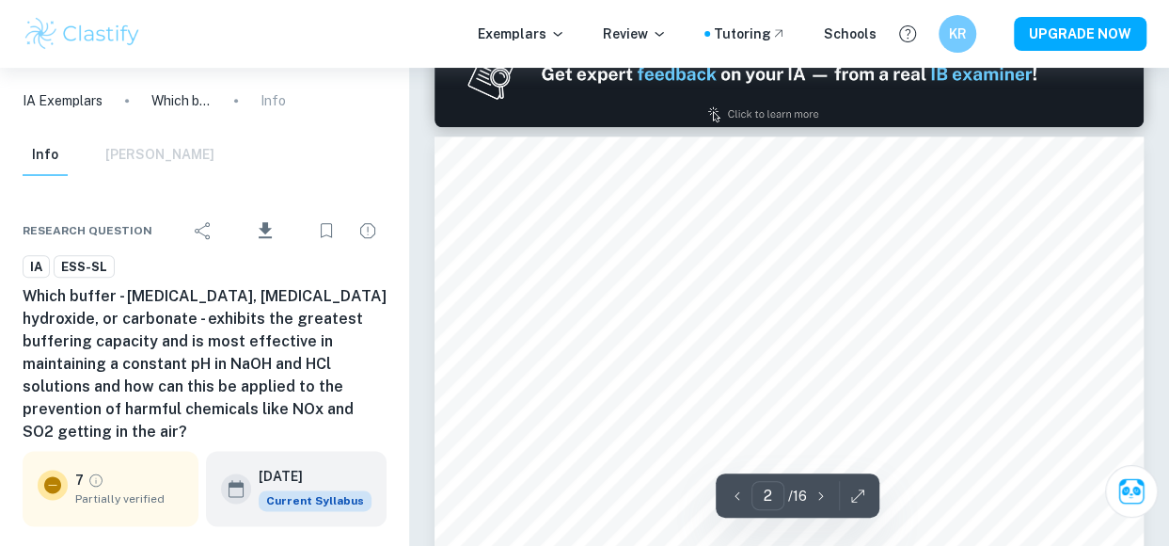
scroll to position [994, 0]
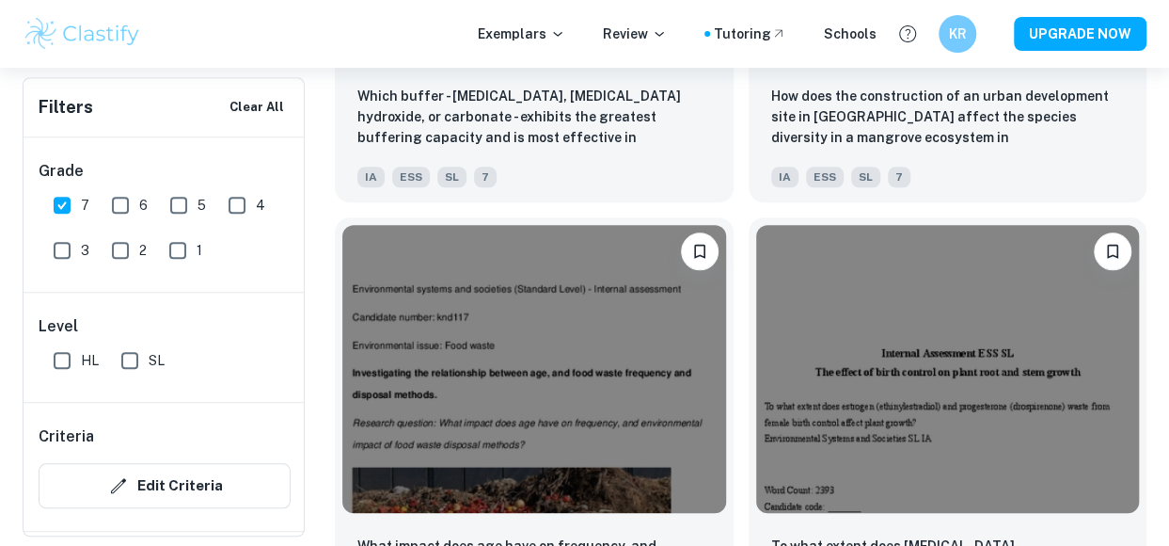
scroll to position [7780, 0]
click at [651, 33] on p "Review" at bounding box center [635, 34] width 64 height 21
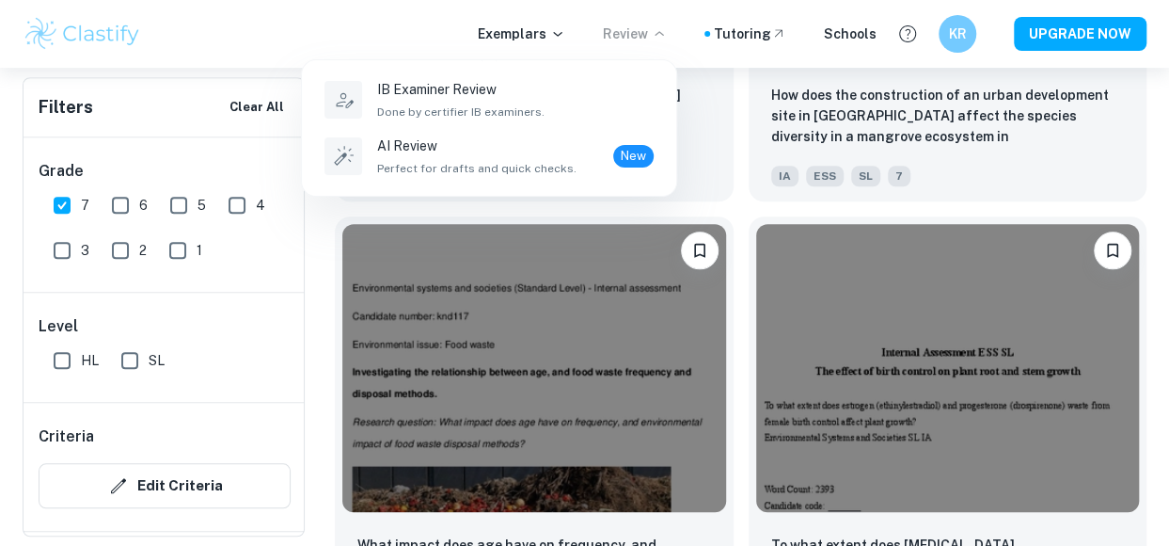
click at [651, 33] on div at bounding box center [584, 273] width 1169 height 546
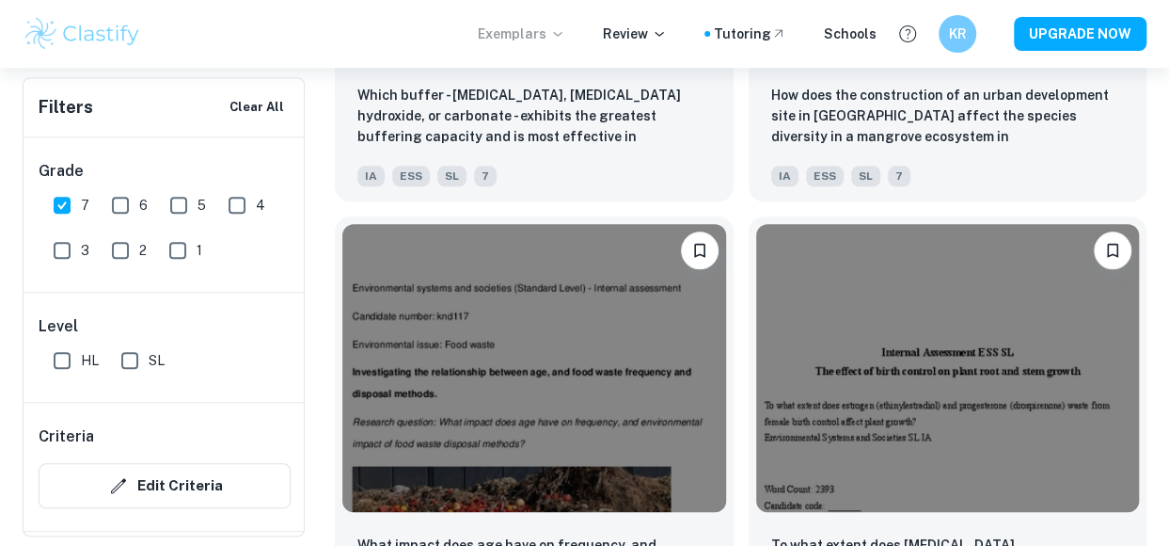
click at [565, 30] on icon at bounding box center [557, 33] width 15 height 15
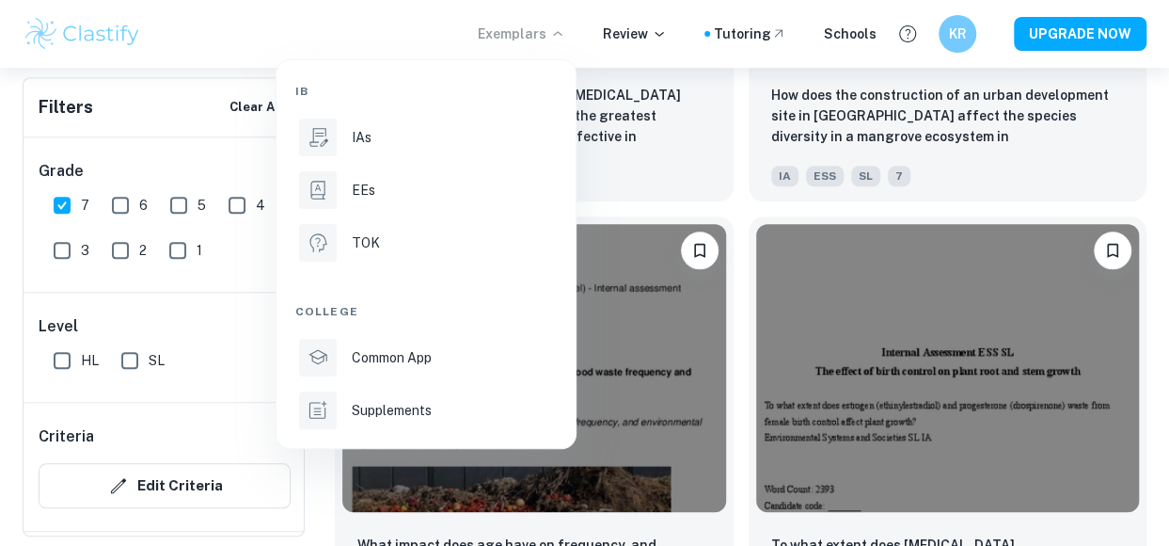
click at [565, 30] on div at bounding box center [584, 273] width 1169 height 546
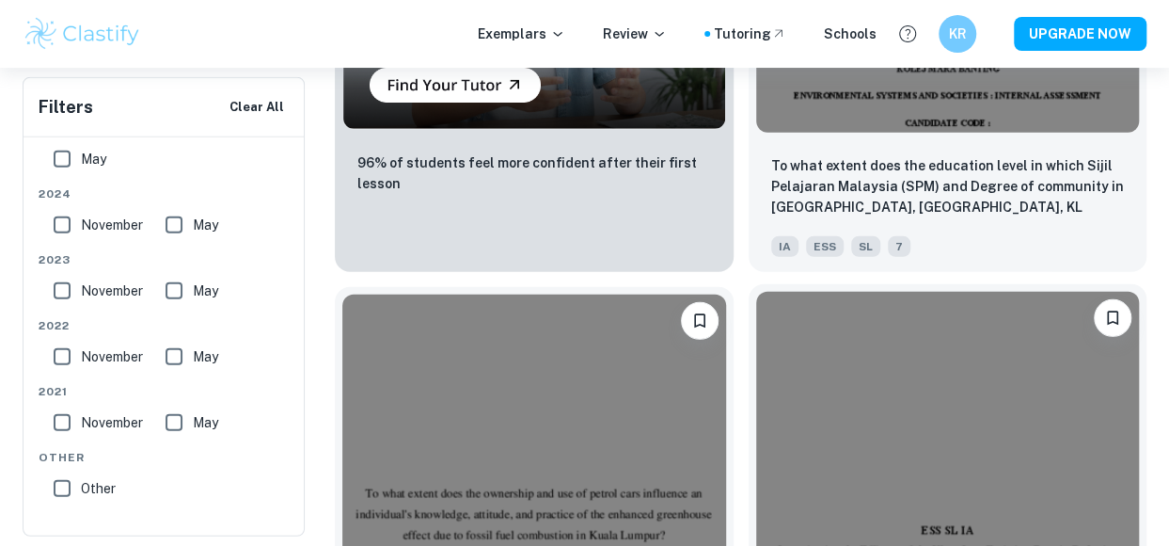
scroll to position [9448, 0]
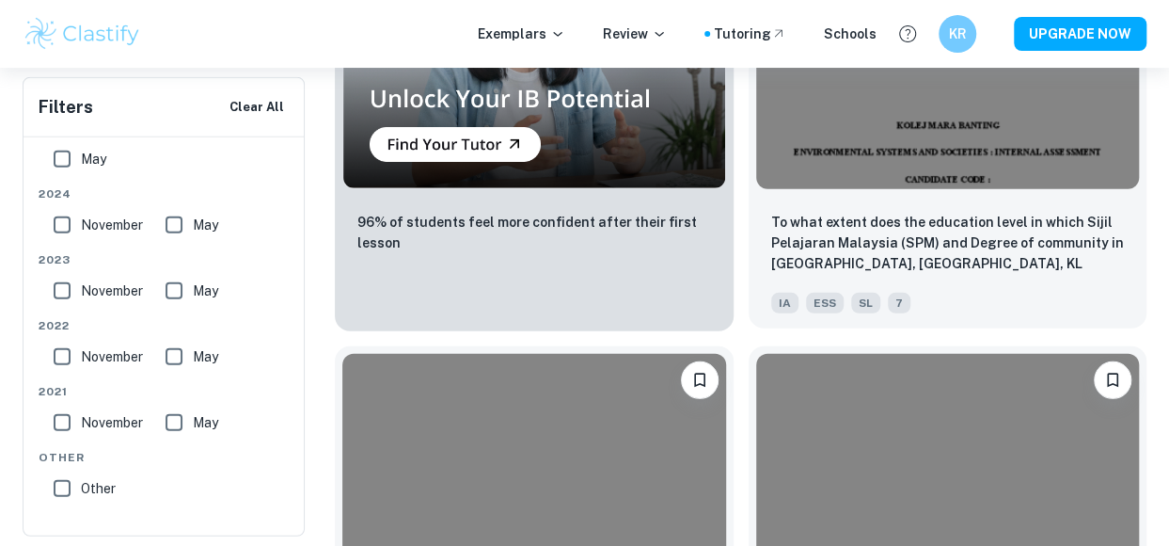
click at [880, 161] on img at bounding box center [948, 45] width 384 height 288
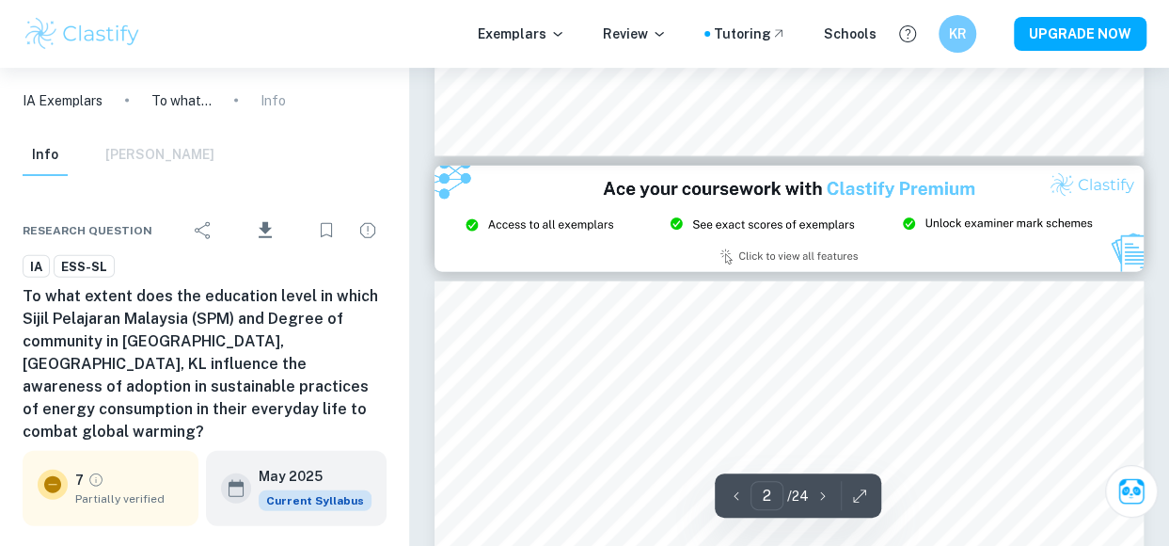
type input "3"
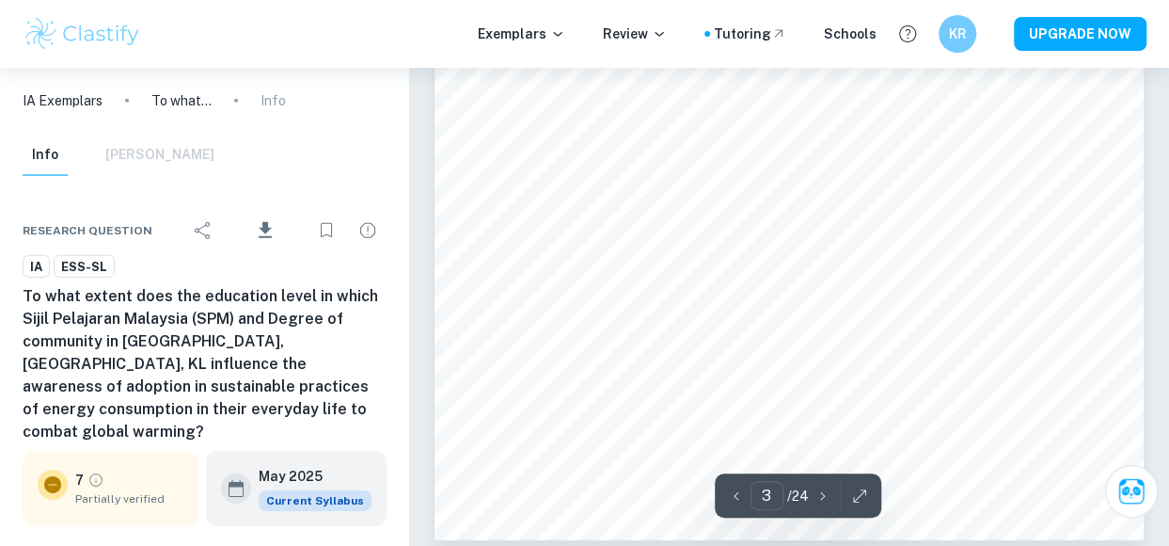
scroll to position [2807, 0]
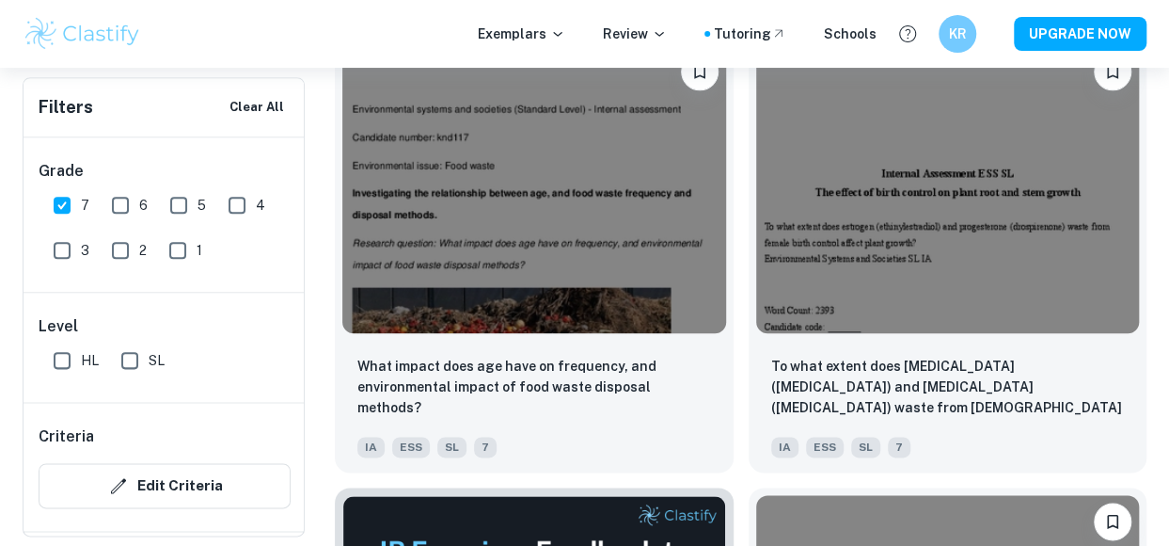
scroll to position [7953, 0]
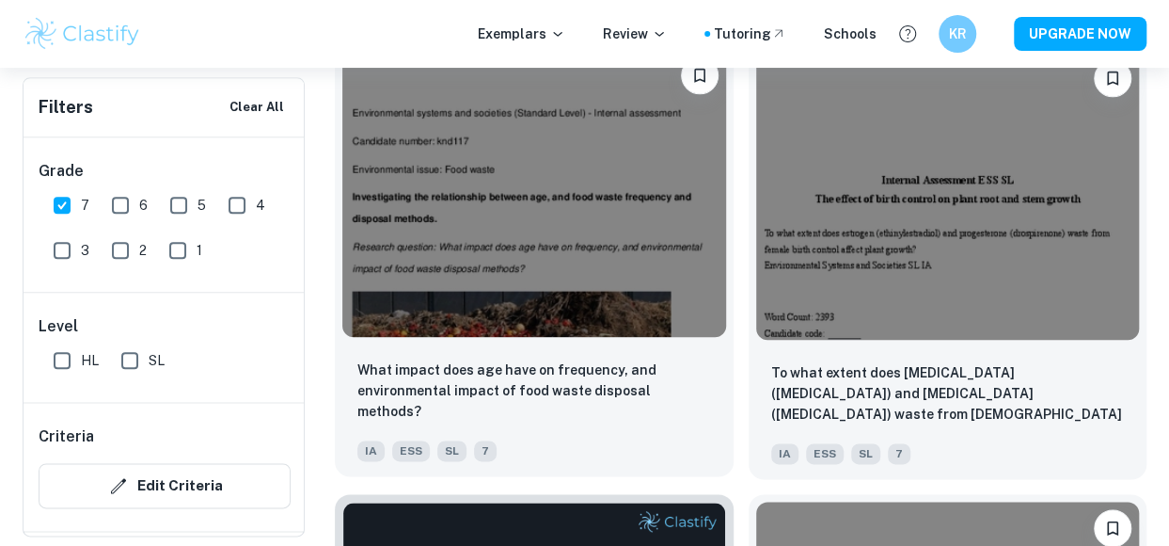
click at [632, 281] on img at bounding box center [534, 193] width 384 height 288
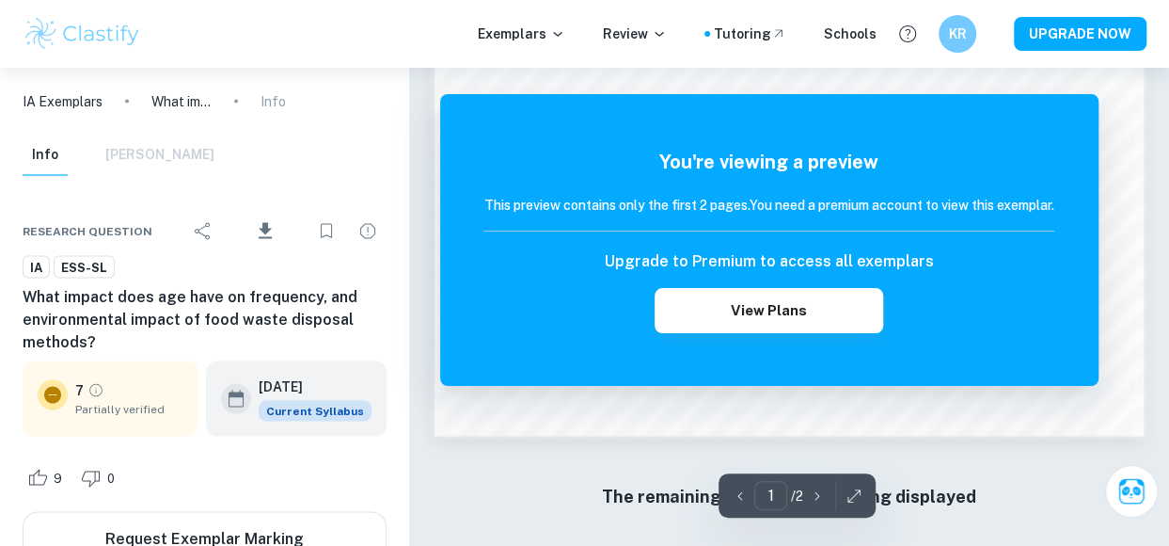
scroll to position [1687, 0]
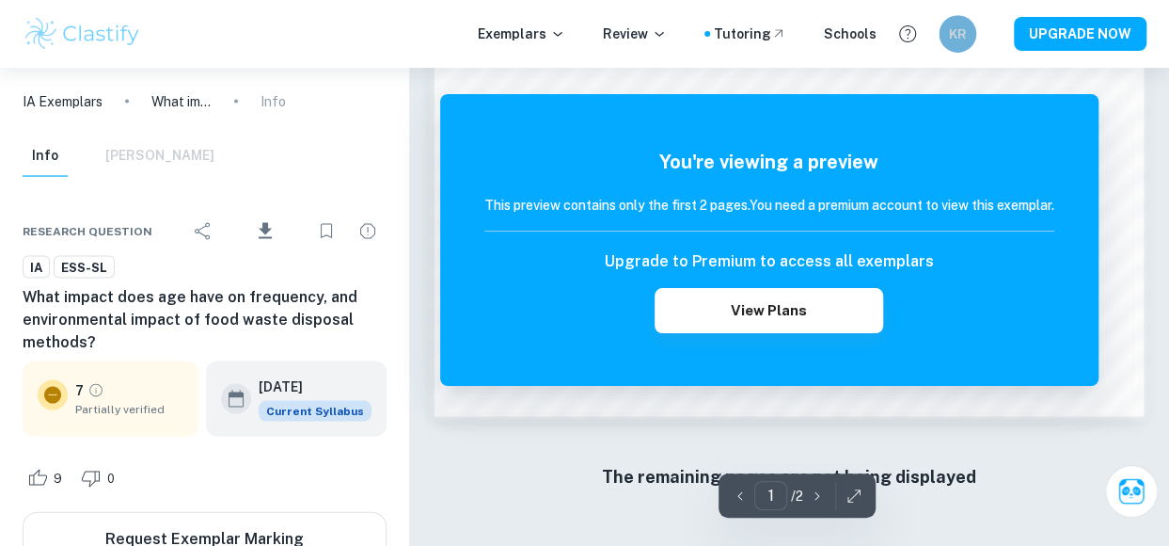
click at [965, 22] on div "KR" at bounding box center [958, 34] width 38 height 38
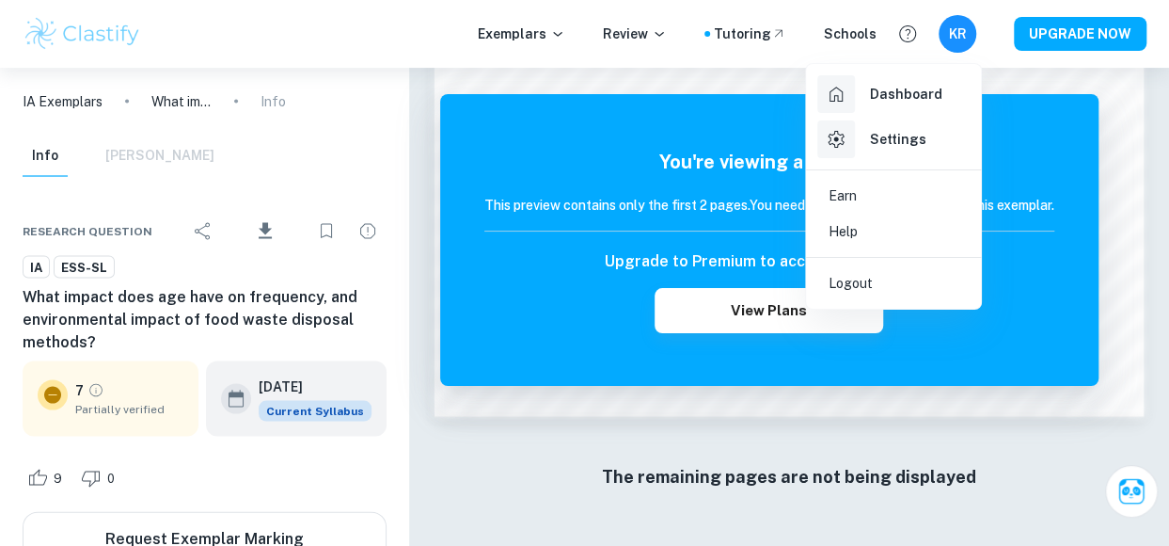
click at [896, 285] on li "Logout" at bounding box center [894, 283] width 160 height 36
